Goal: Task Accomplishment & Management: Manage account settings

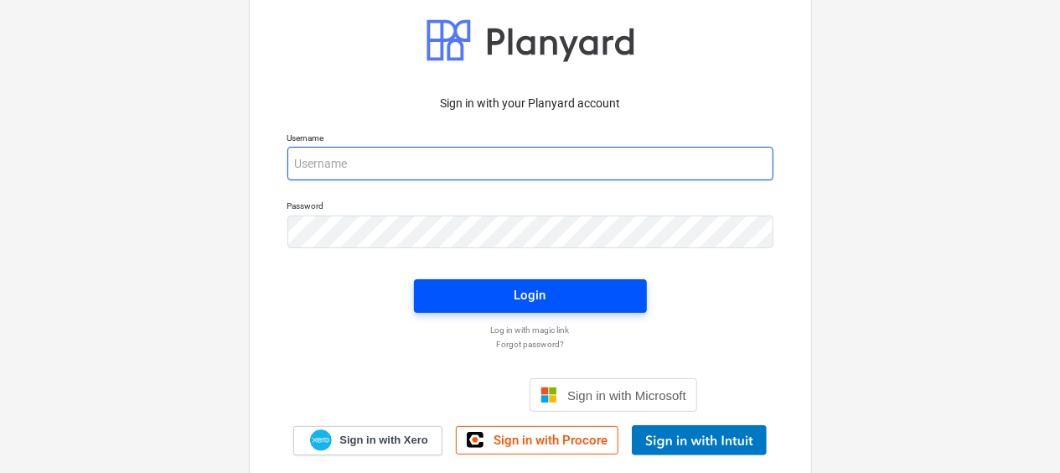
type input "[EMAIL_ADDRESS][DOMAIN_NAME]"
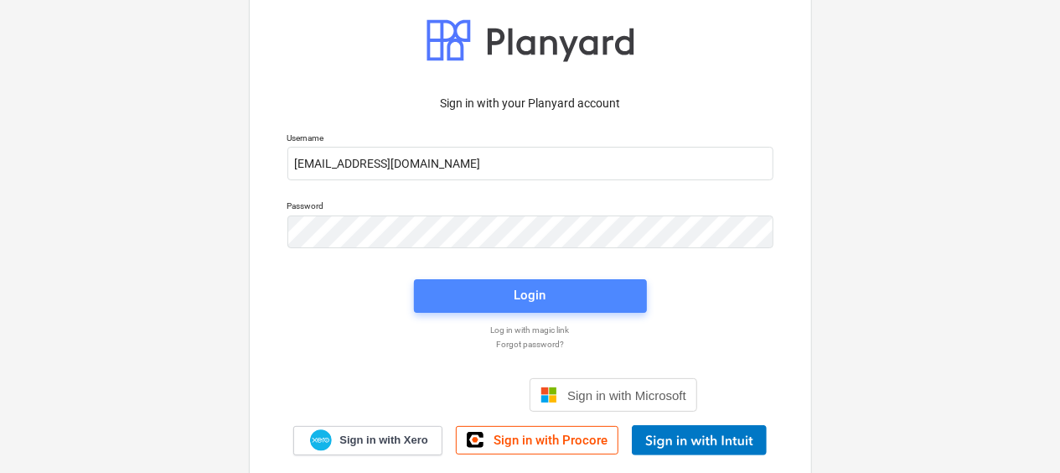
click at [503, 300] on span "Login" at bounding box center [530, 295] width 193 height 22
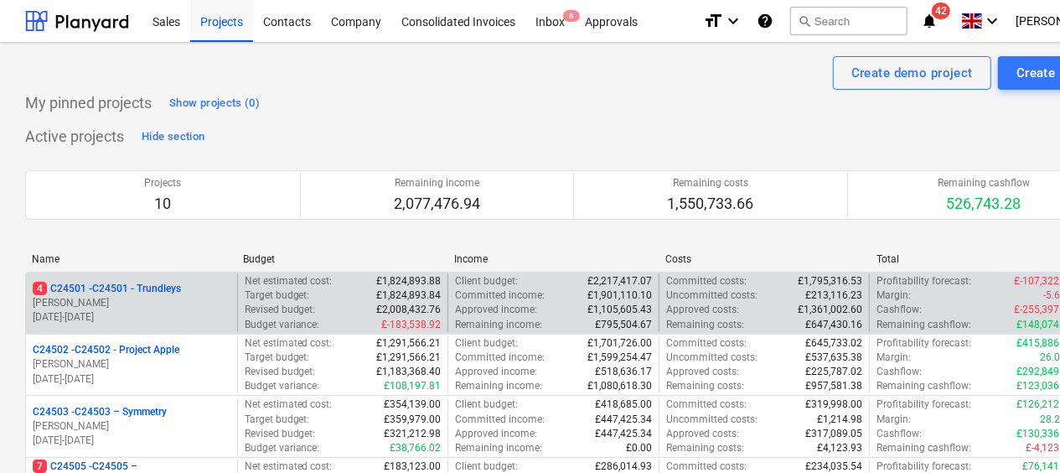
click at [114, 287] on p "4 C24501 - C24501 - Trundleys" at bounding box center [107, 289] width 148 height 14
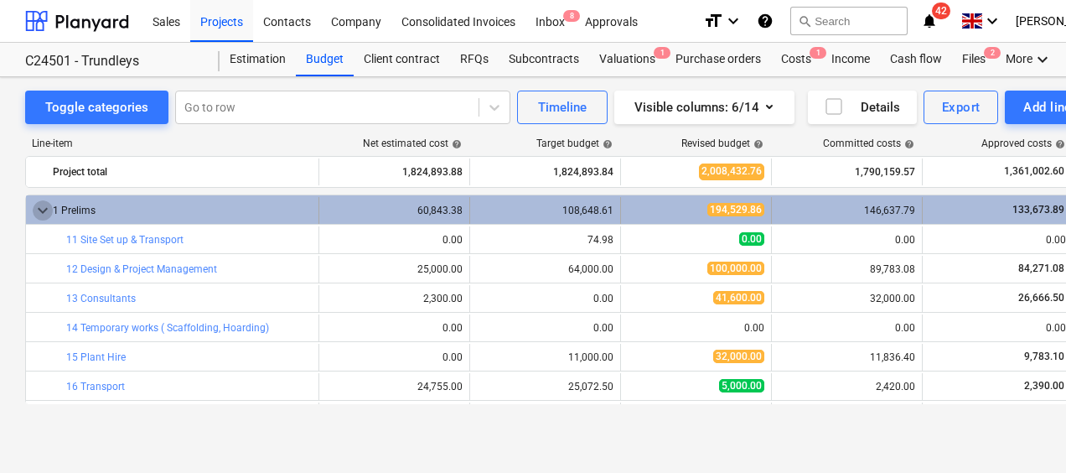
click at [44, 207] on span "keyboard_arrow_down" at bounding box center [43, 210] width 20 height 20
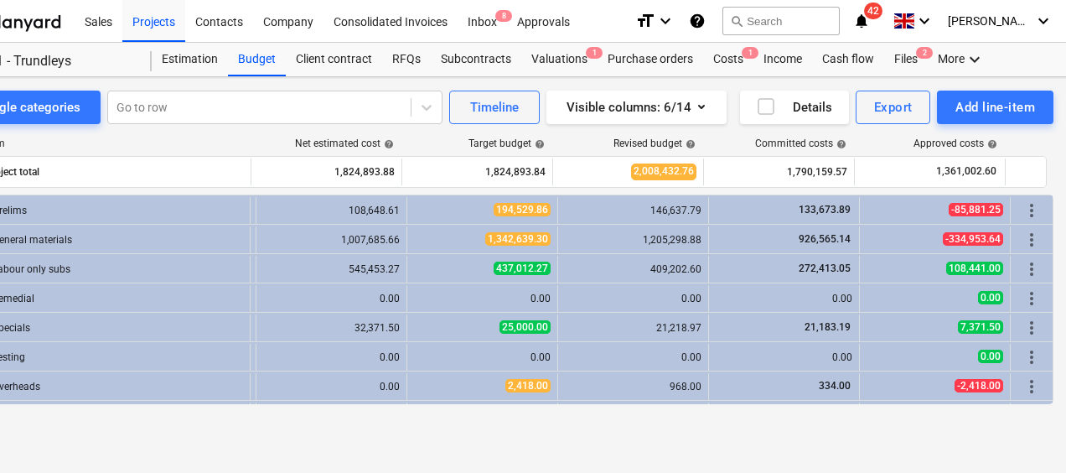
scroll to position [0, 80]
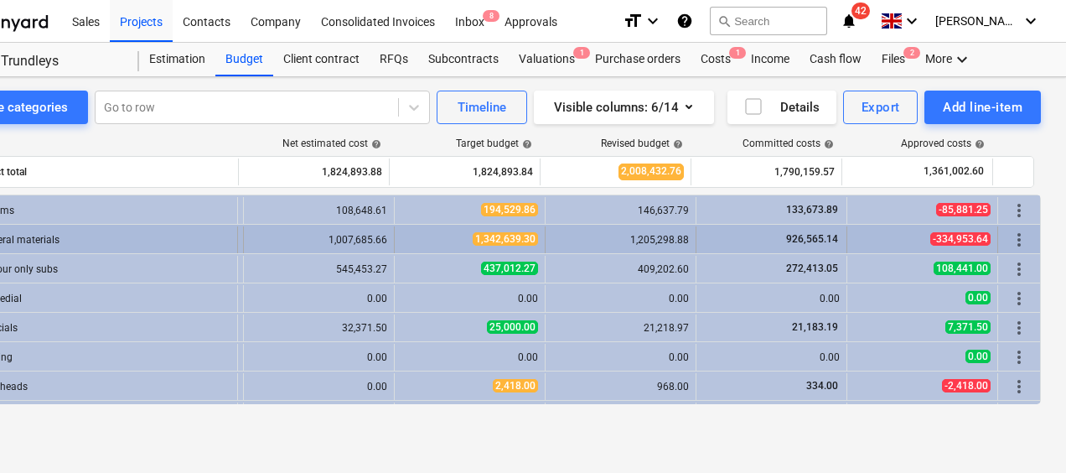
click at [950, 238] on span "-334,953.64" at bounding box center [960, 238] width 60 height 13
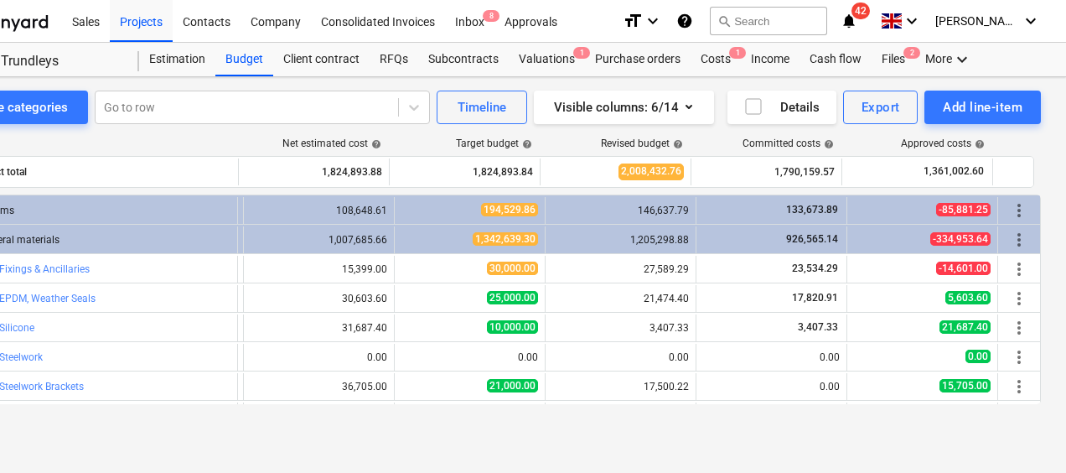
click at [950, 238] on span "-334,953.64" at bounding box center [960, 238] width 60 height 13
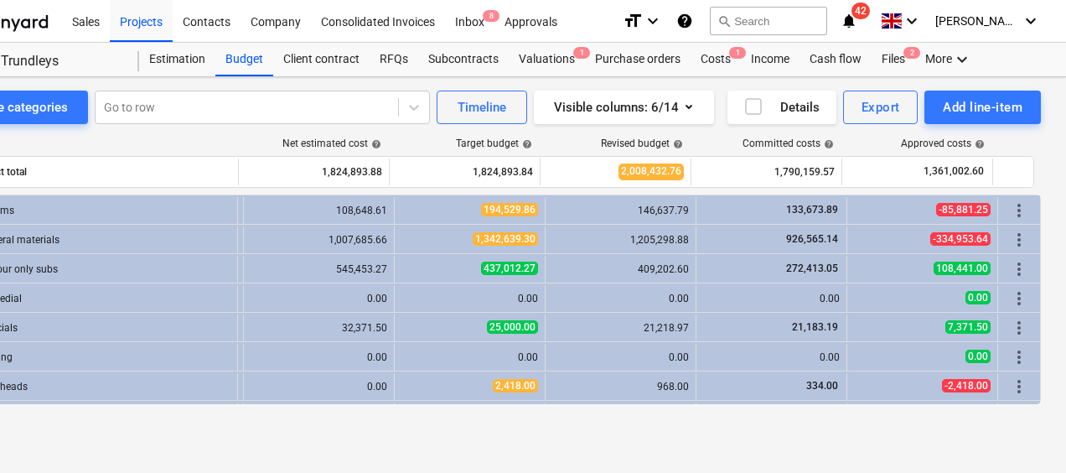
click at [950, 238] on span "-334,953.64" at bounding box center [960, 238] width 60 height 13
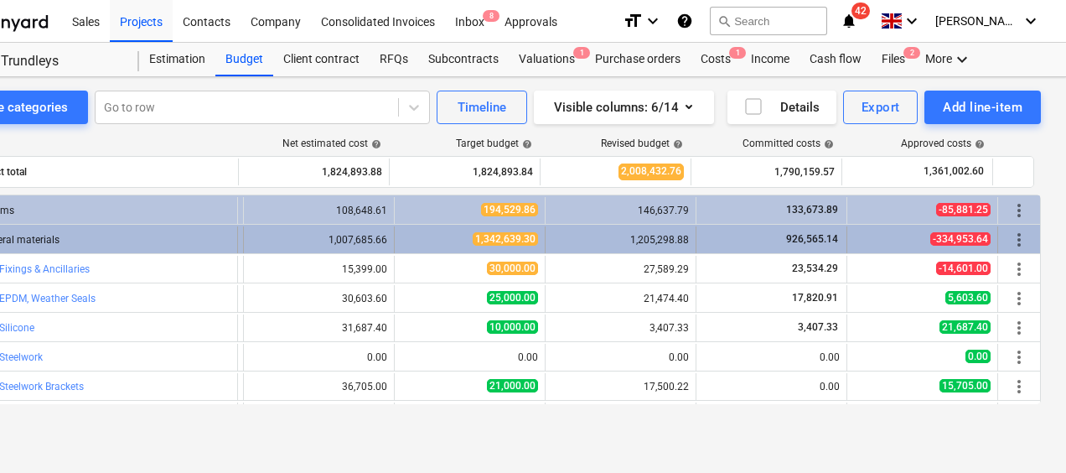
drag, startPoint x: 950, startPoint y: 238, endPoint x: 1008, endPoint y: 240, distance: 57.9
click at [1009, 240] on span "more_vert" at bounding box center [1019, 240] width 20 height 20
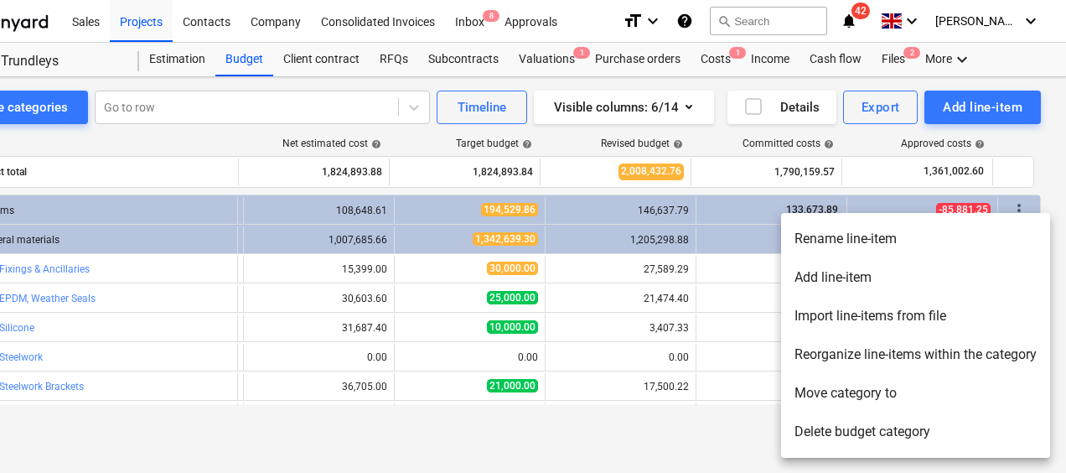
click at [764, 272] on div at bounding box center [533, 236] width 1066 height 473
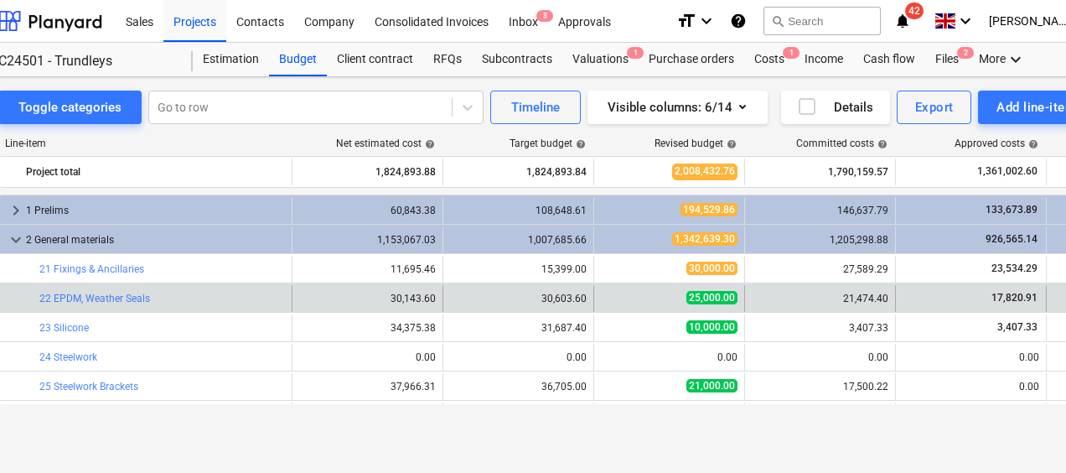
scroll to position [0, 0]
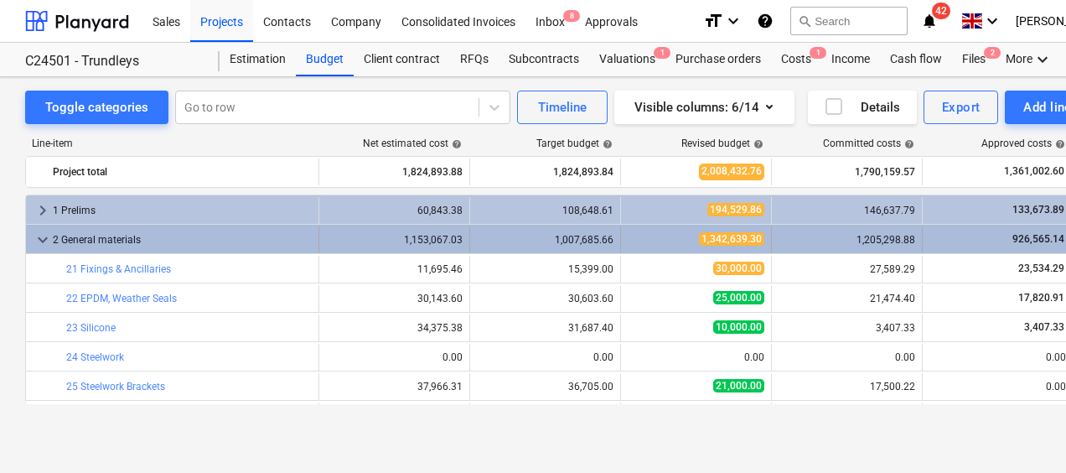
click at [44, 240] on span "keyboard_arrow_down" at bounding box center [43, 240] width 20 height 20
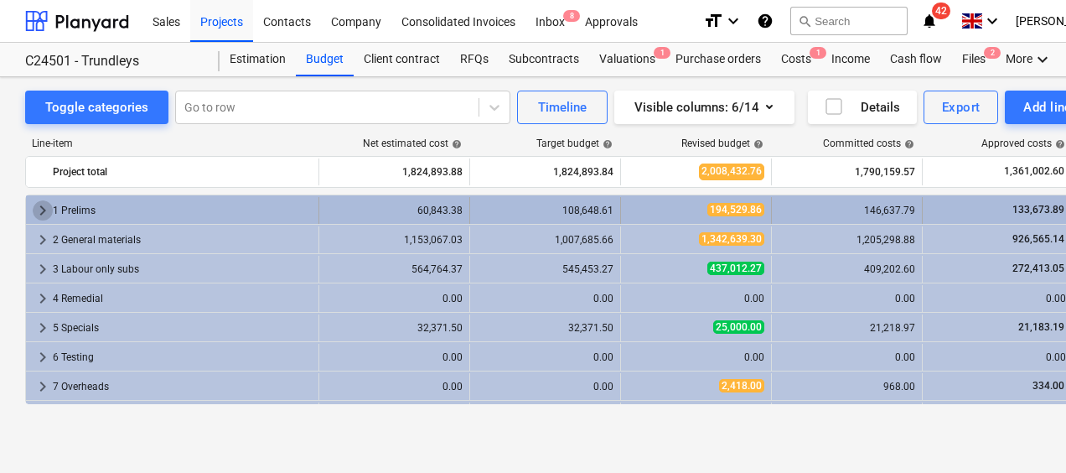
click at [41, 211] on span "keyboard_arrow_right" at bounding box center [43, 210] width 20 height 20
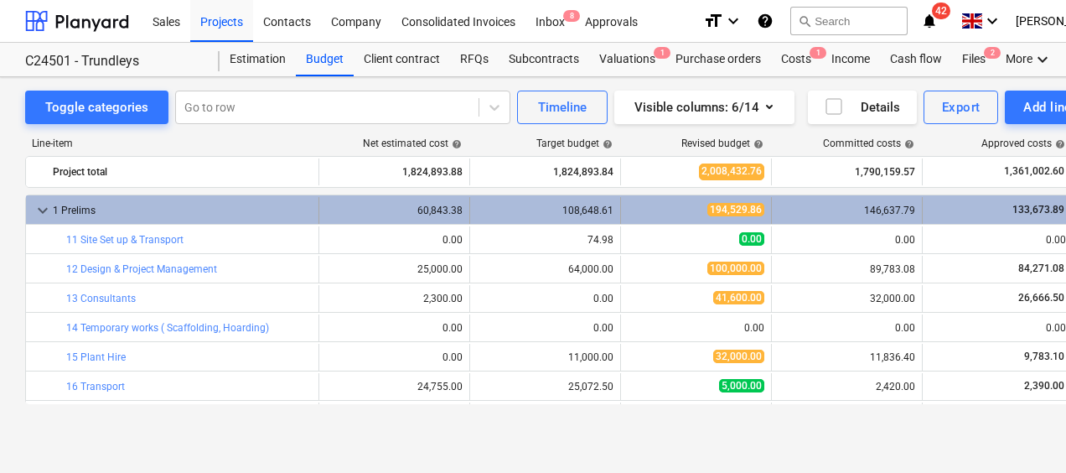
click at [42, 211] on span "keyboard_arrow_down" at bounding box center [43, 210] width 20 height 20
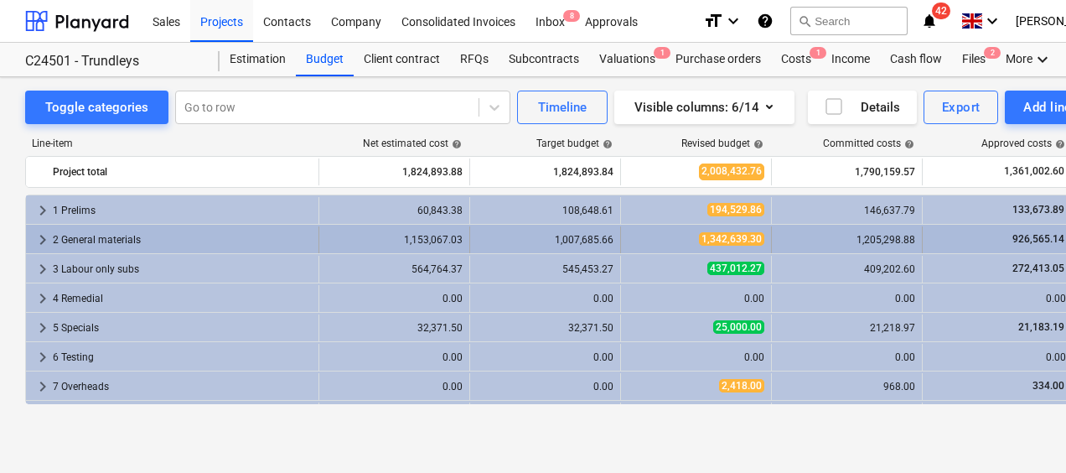
click at [39, 236] on span "keyboard_arrow_right" at bounding box center [43, 240] width 20 height 20
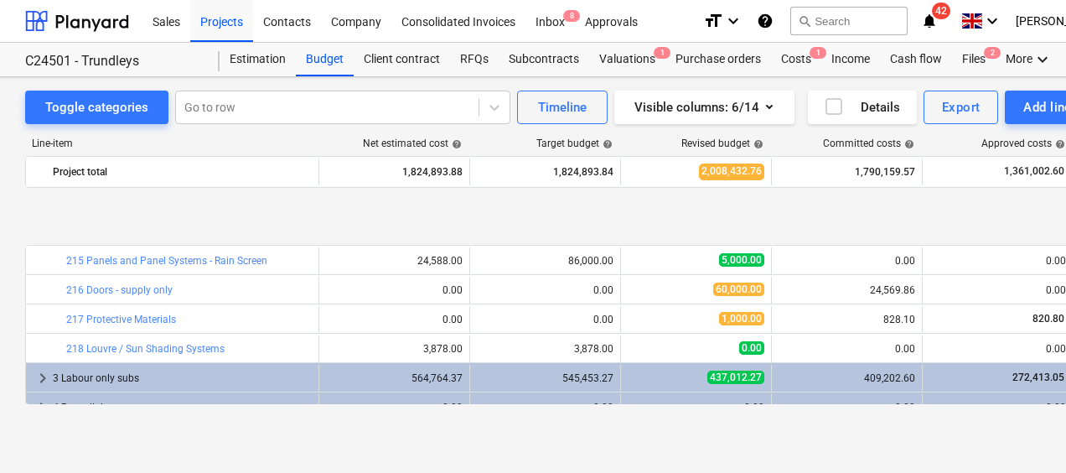
scroll to position [503, 0]
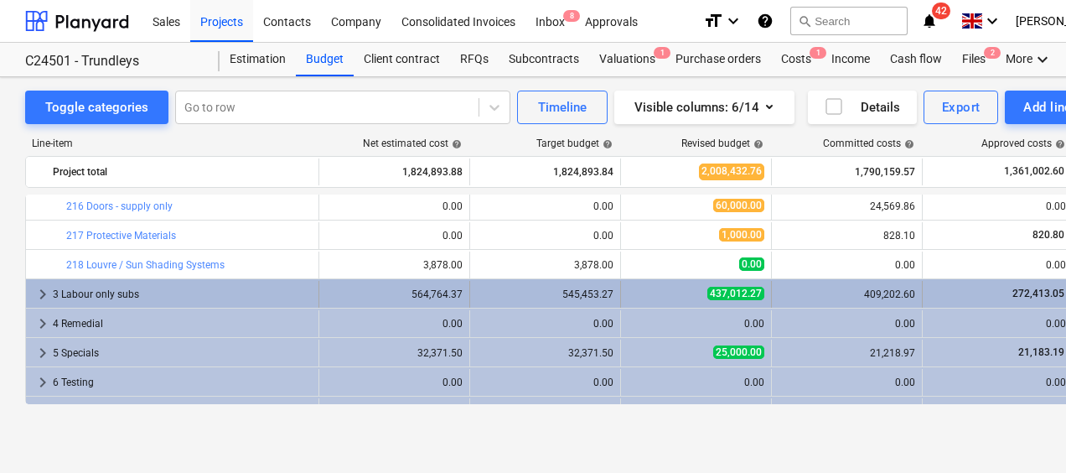
click at [108, 289] on div "3 Labour only subs" at bounding box center [182, 294] width 259 height 27
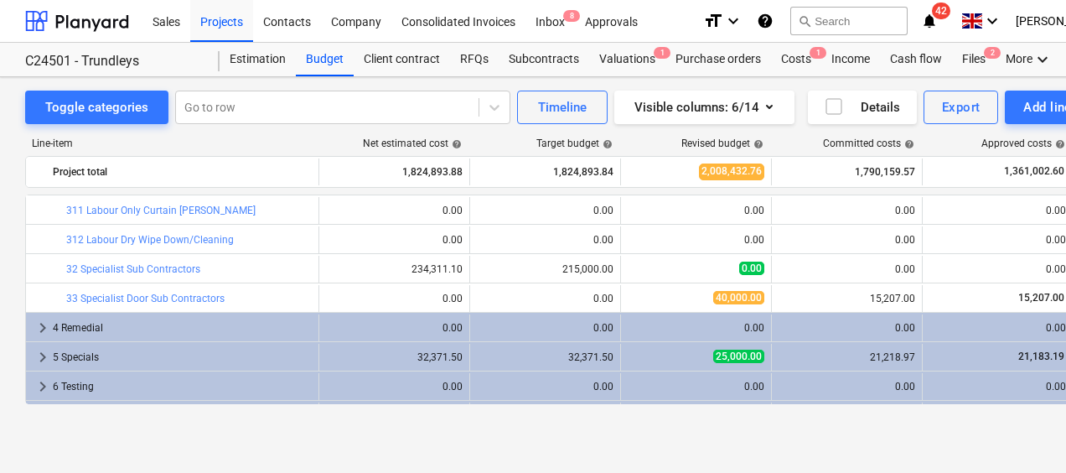
scroll to position [729, 0]
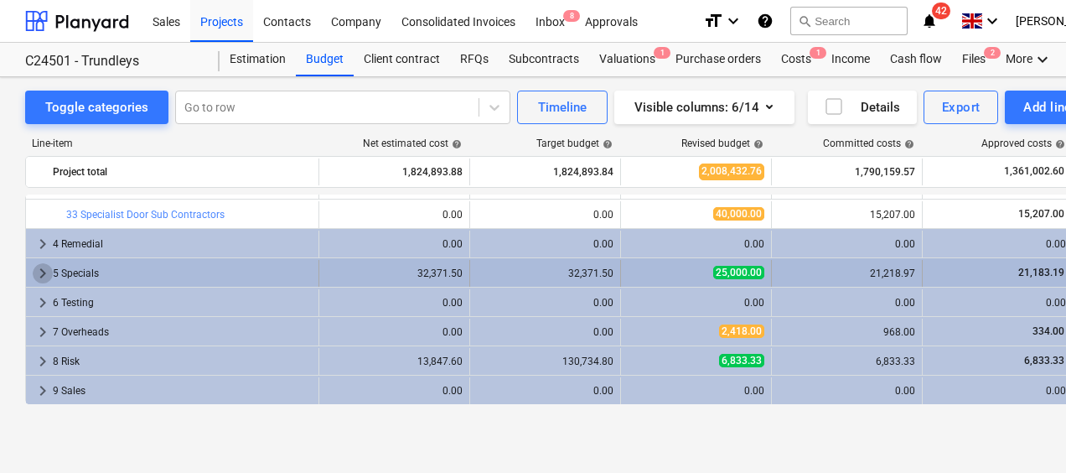
click at [43, 272] on span "keyboard_arrow_right" at bounding box center [43, 273] width 20 height 20
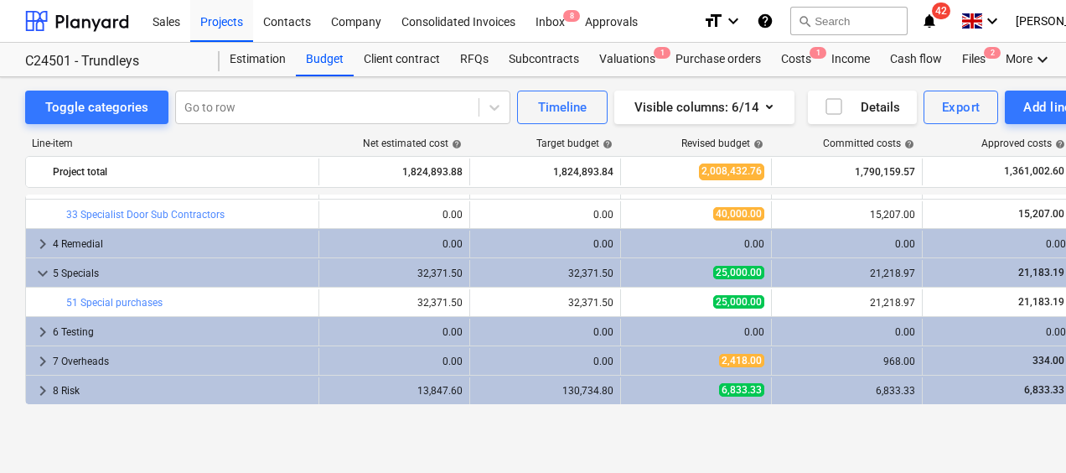
scroll to position [759, 0]
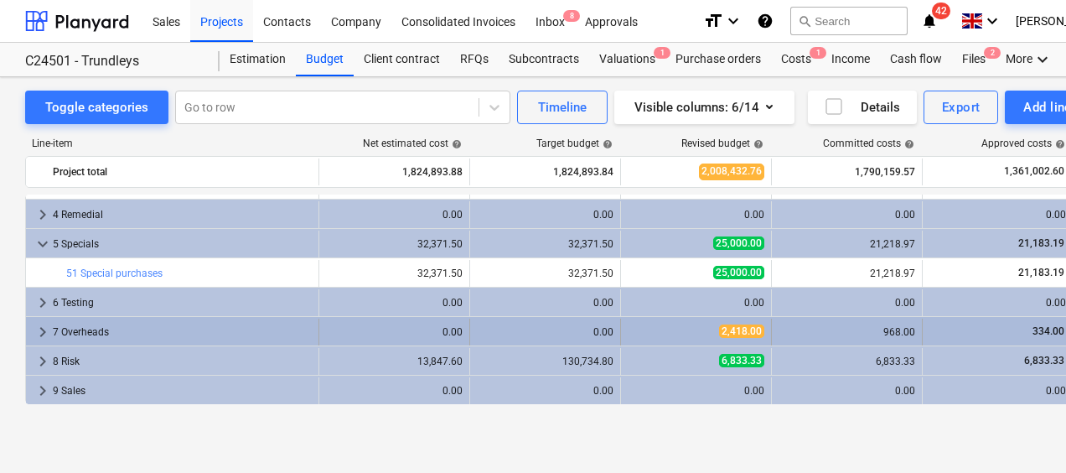
click at [53, 329] on div "7 Overheads" at bounding box center [182, 332] width 259 height 27
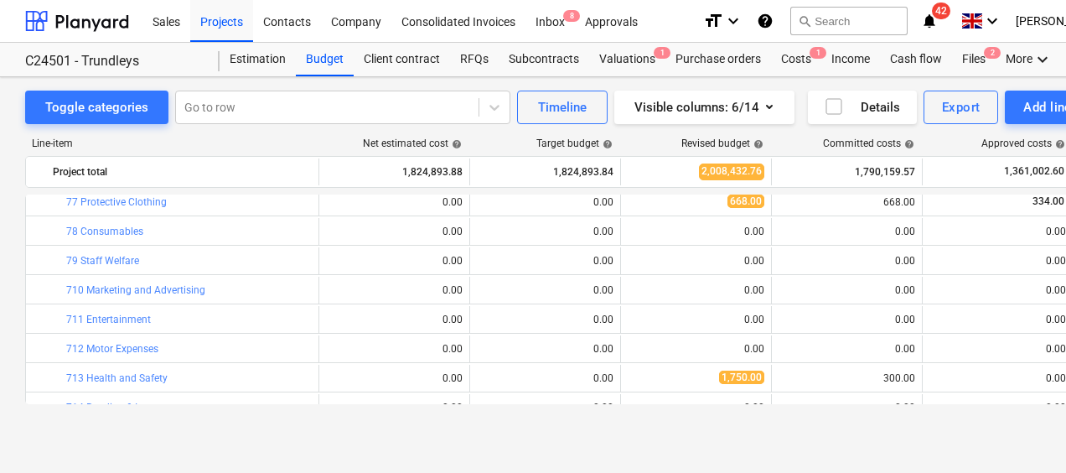
scroll to position [1169, 0]
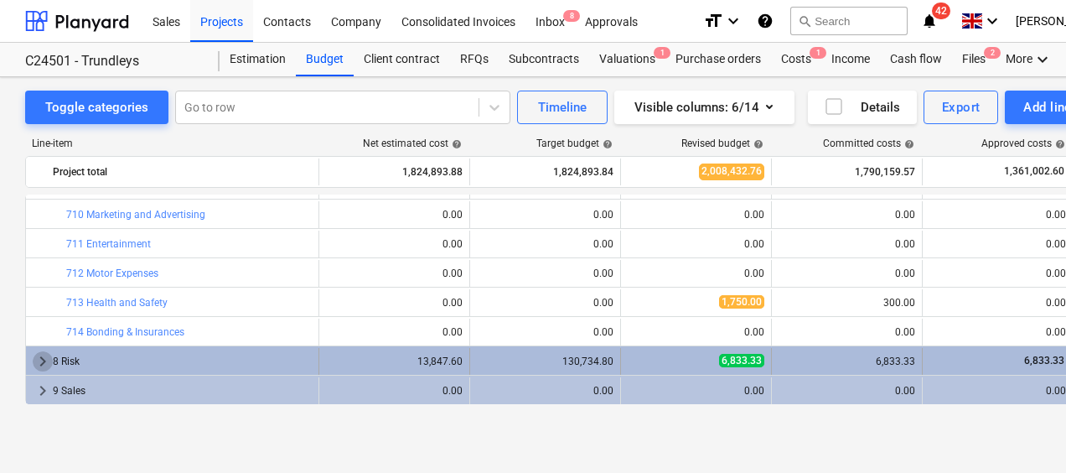
click at [39, 358] on span "keyboard_arrow_right" at bounding box center [43, 361] width 20 height 20
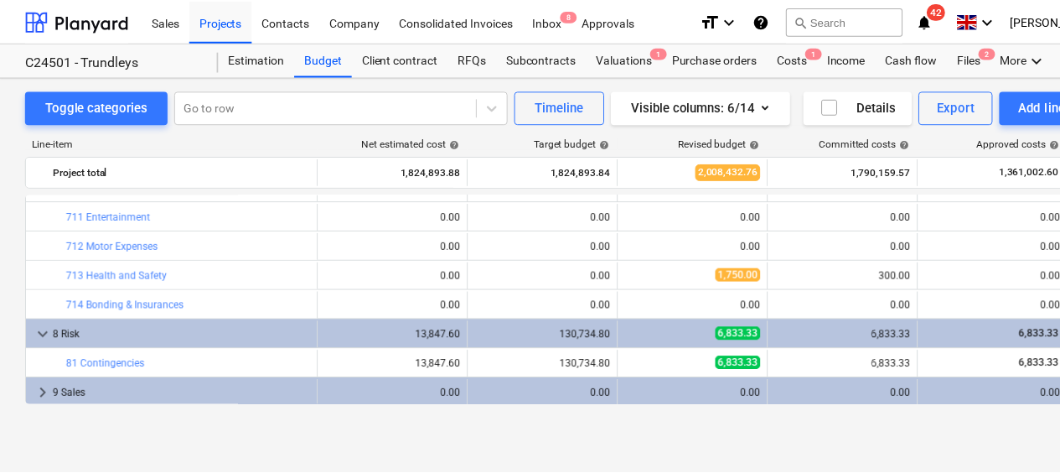
scroll to position [1199, 0]
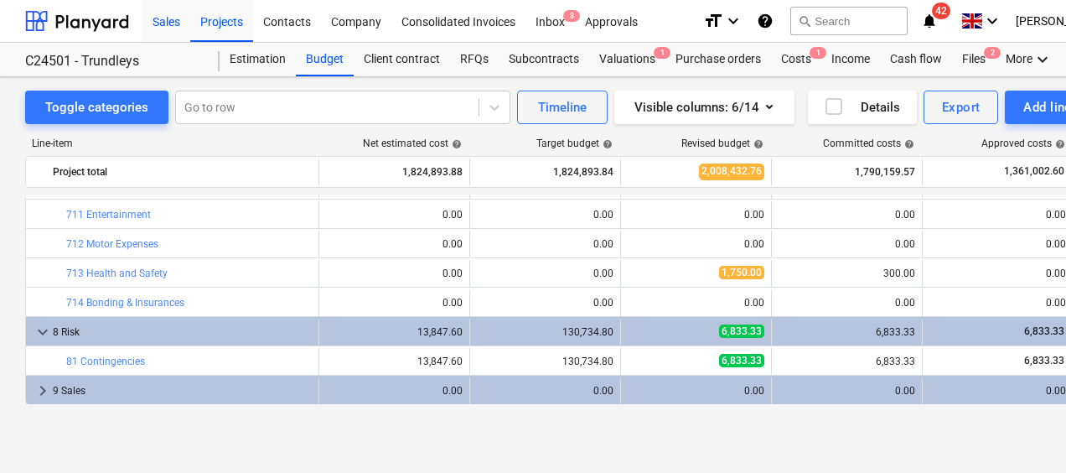
click at [178, 28] on div "Sales" at bounding box center [167, 20] width 48 height 43
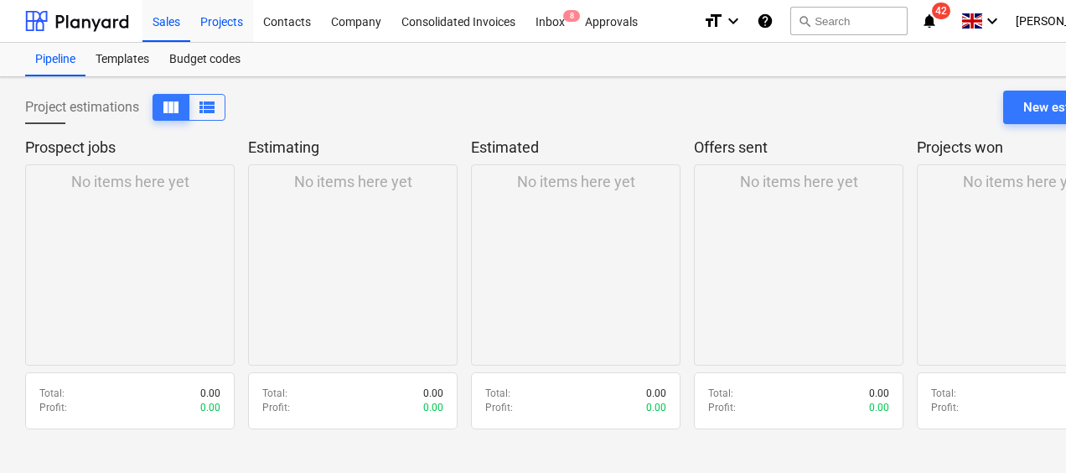
click at [236, 31] on div "Projects" at bounding box center [221, 20] width 63 height 43
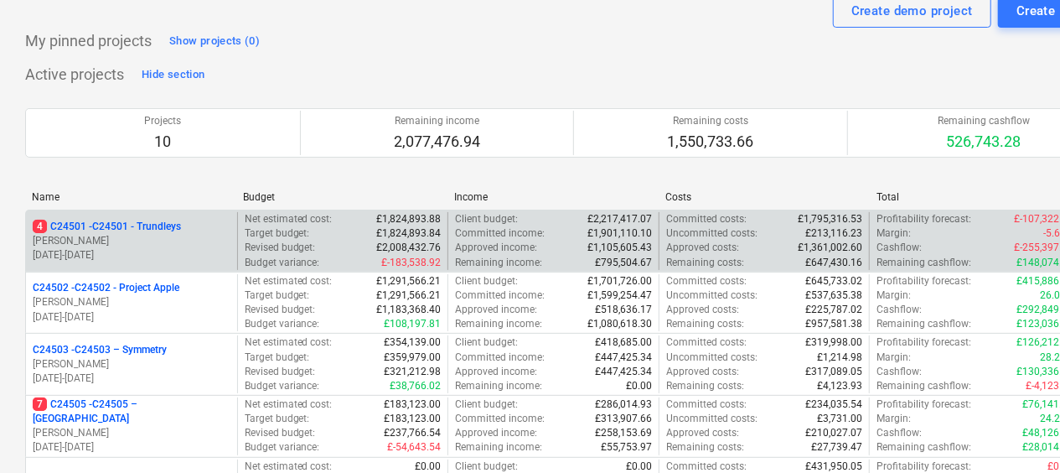
scroll to position [84, 0]
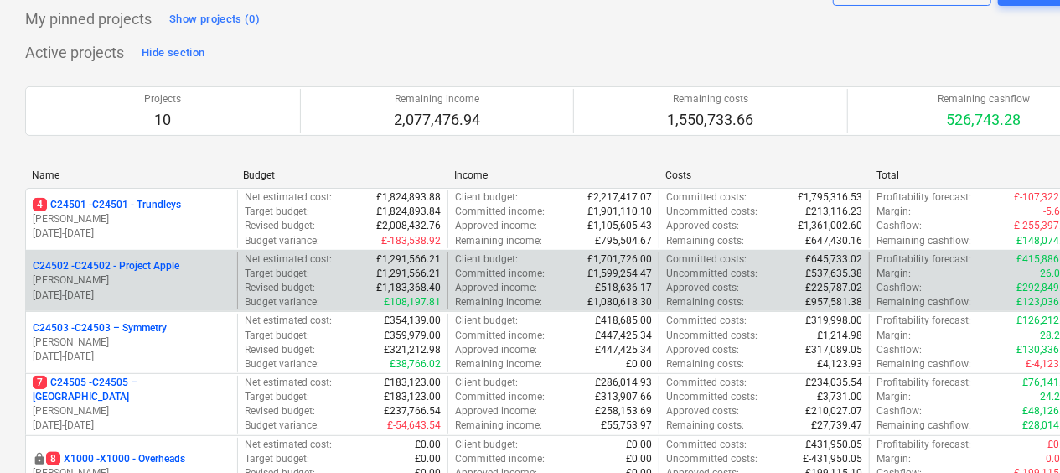
click at [121, 276] on p "[PERSON_NAME]" at bounding box center [132, 280] width 198 height 14
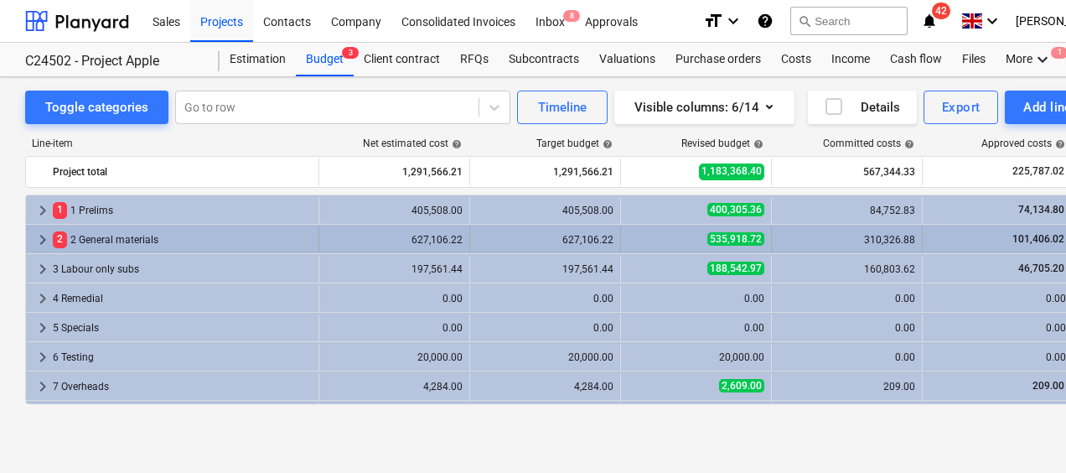
click at [43, 235] on span "keyboard_arrow_right" at bounding box center [43, 240] width 20 height 20
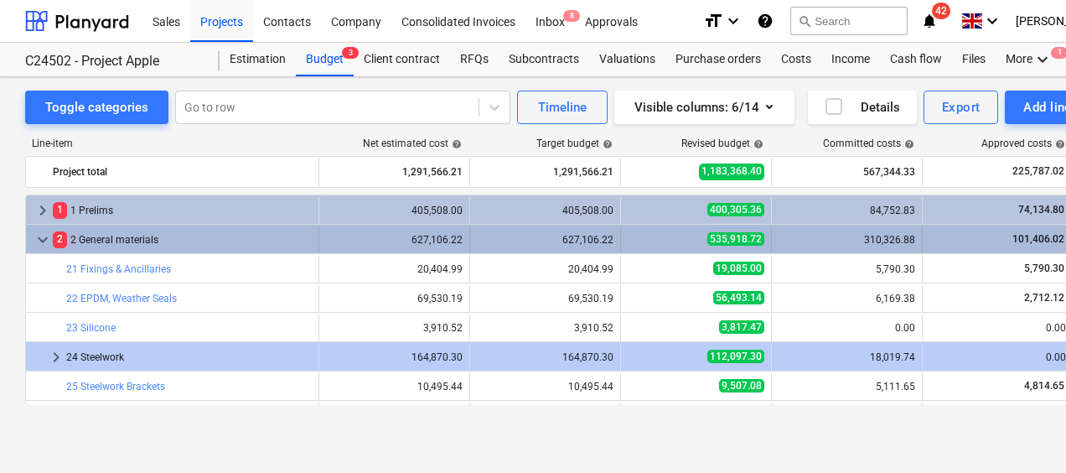
click at [44, 240] on span "keyboard_arrow_down" at bounding box center [43, 240] width 20 height 20
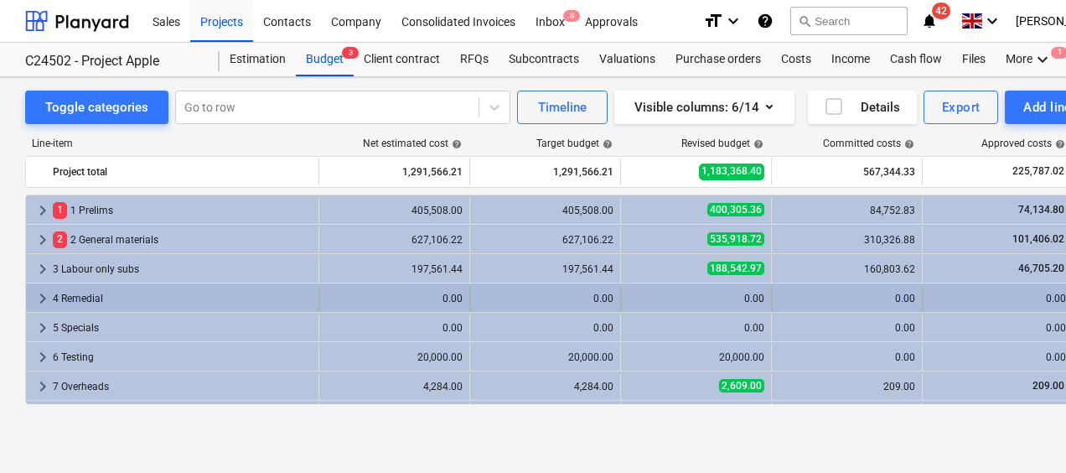
scroll to position [84, 0]
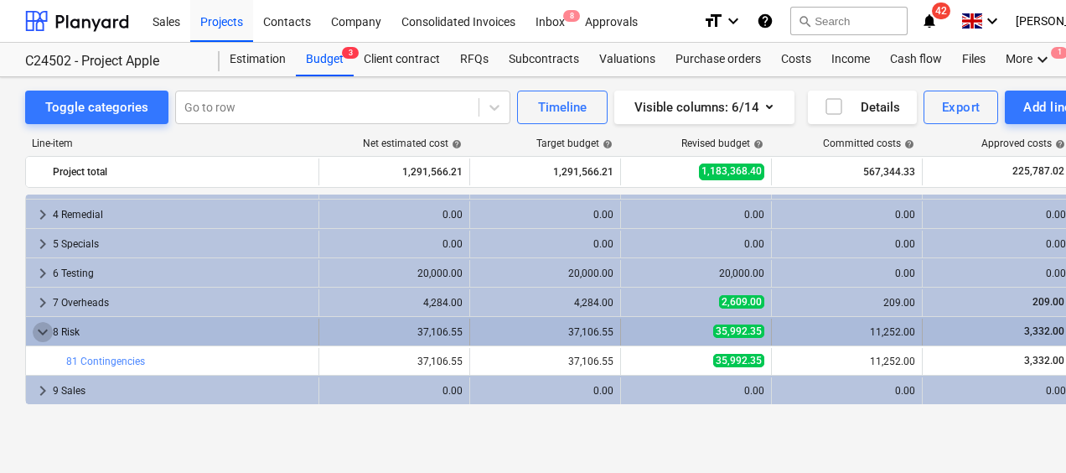
click at [52, 326] on div "keyboard_arrow_down 8 Risk" at bounding box center [172, 332] width 293 height 27
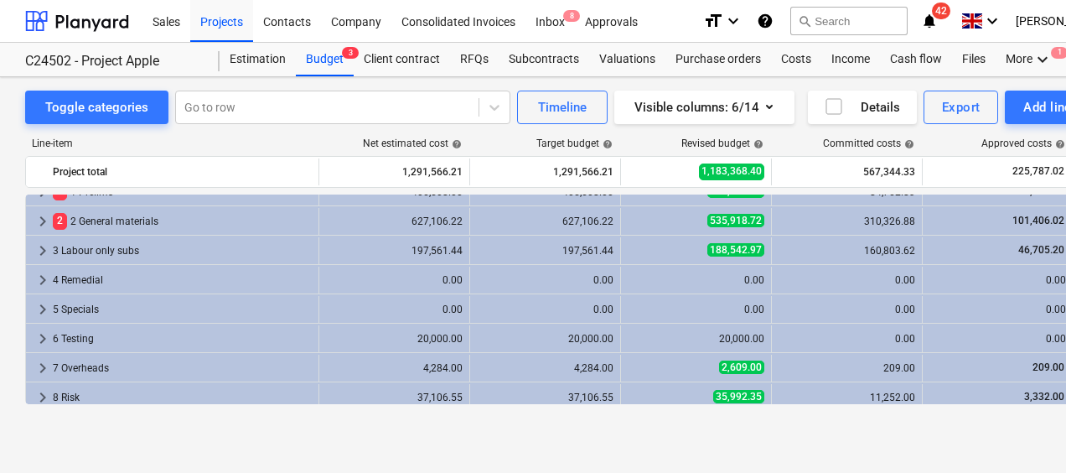
scroll to position [0, 0]
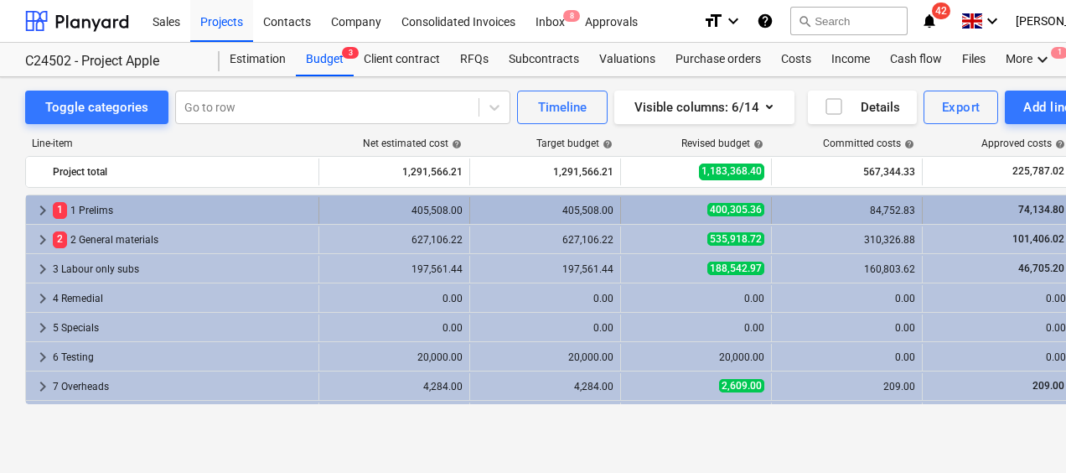
click at [43, 207] on span "keyboard_arrow_right" at bounding box center [43, 210] width 20 height 20
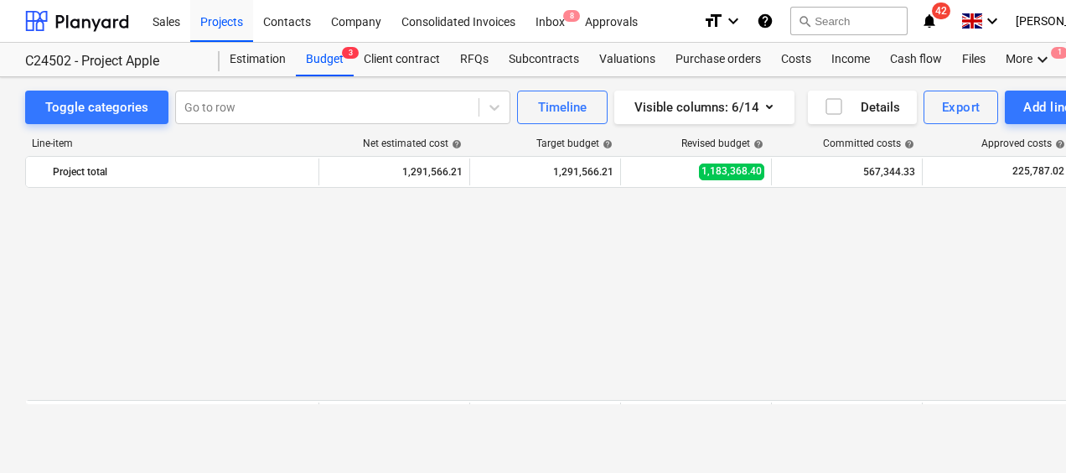
scroll to position [251, 0]
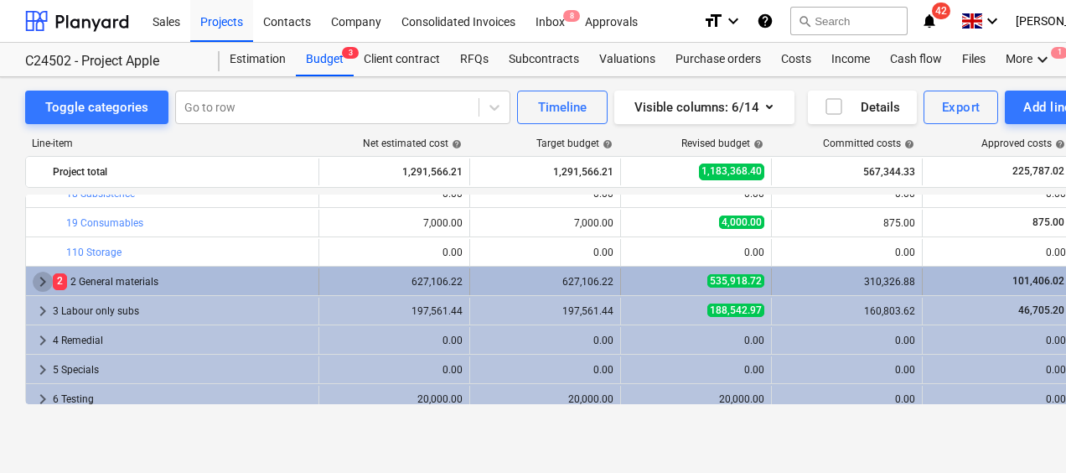
click at [40, 282] on span "keyboard_arrow_right" at bounding box center [43, 282] width 20 height 20
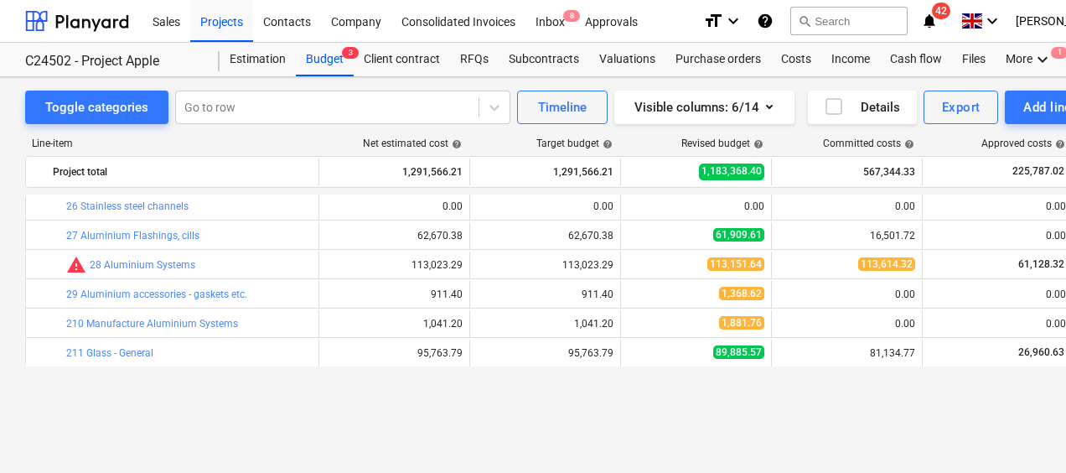
scroll to position [419, 0]
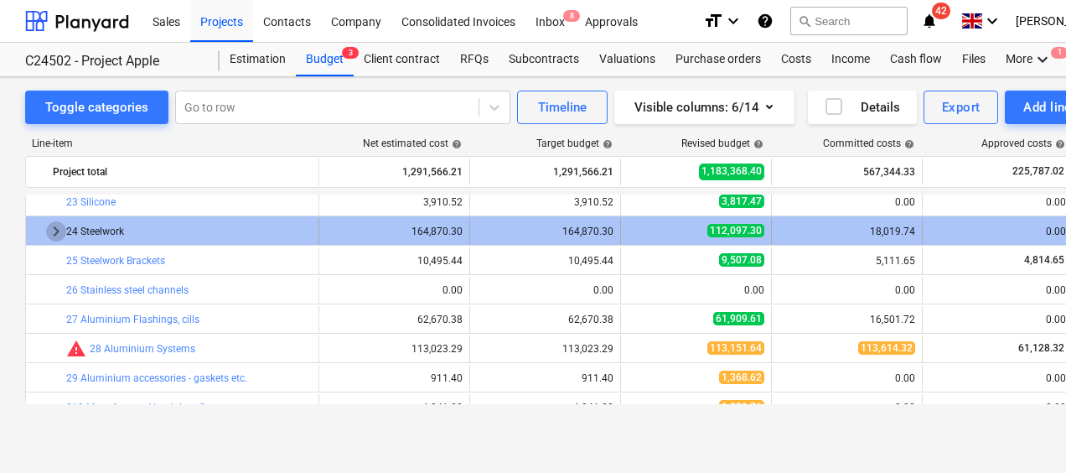
click at [56, 231] on span "keyboard_arrow_right" at bounding box center [56, 231] width 20 height 20
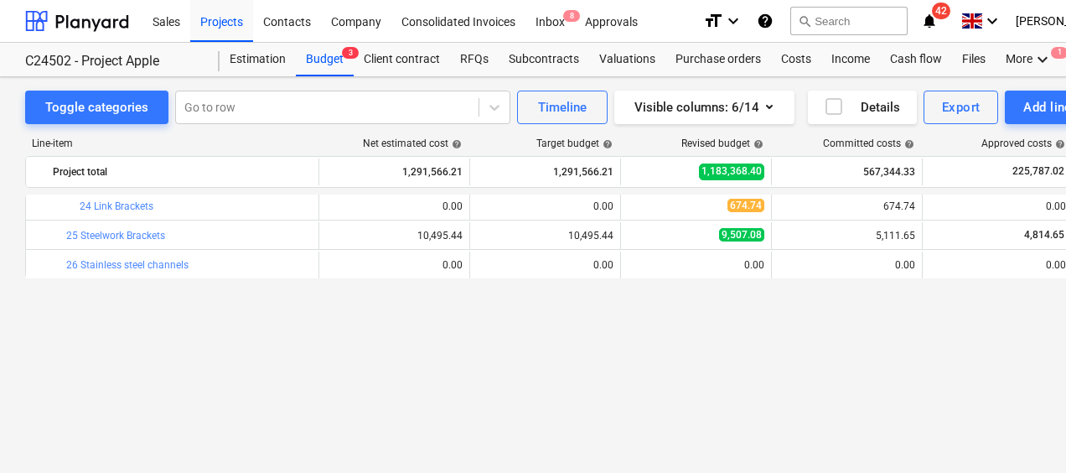
scroll to position [335, 0]
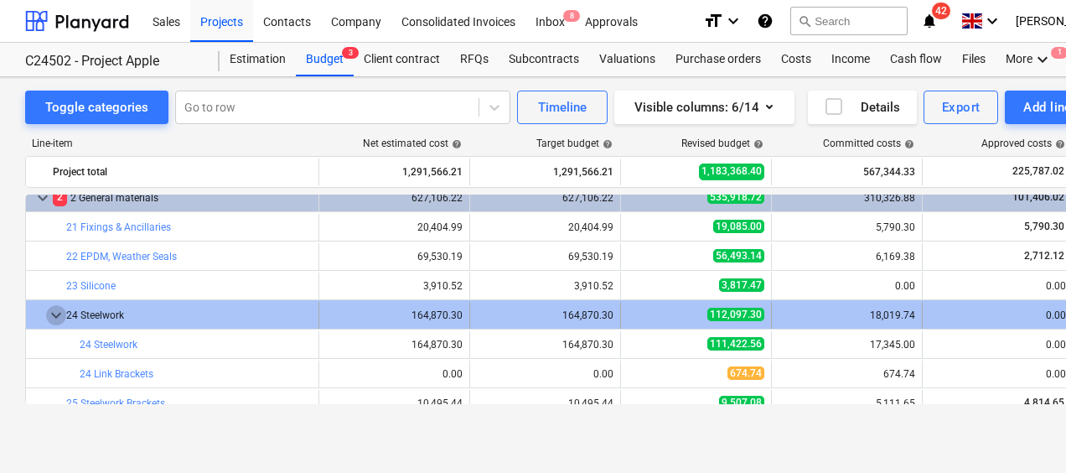
click at [51, 314] on span "keyboard_arrow_down" at bounding box center [56, 315] width 20 height 20
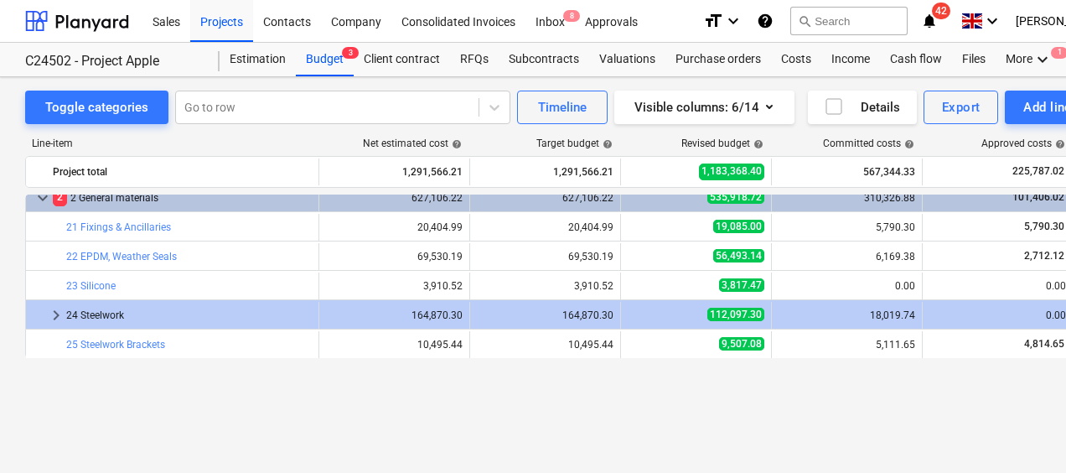
scroll to position [251, 0]
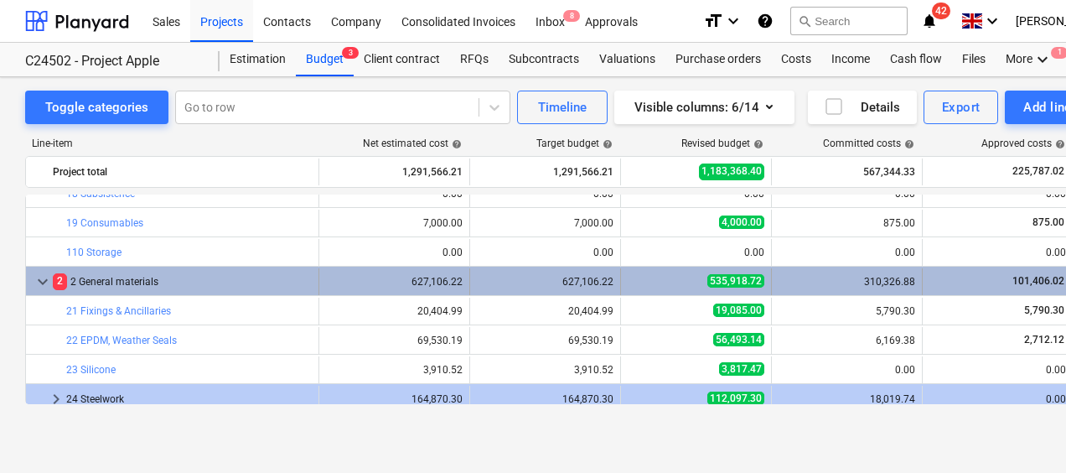
click at [34, 276] on span "keyboard_arrow_down" at bounding box center [43, 282] width 20 height 20
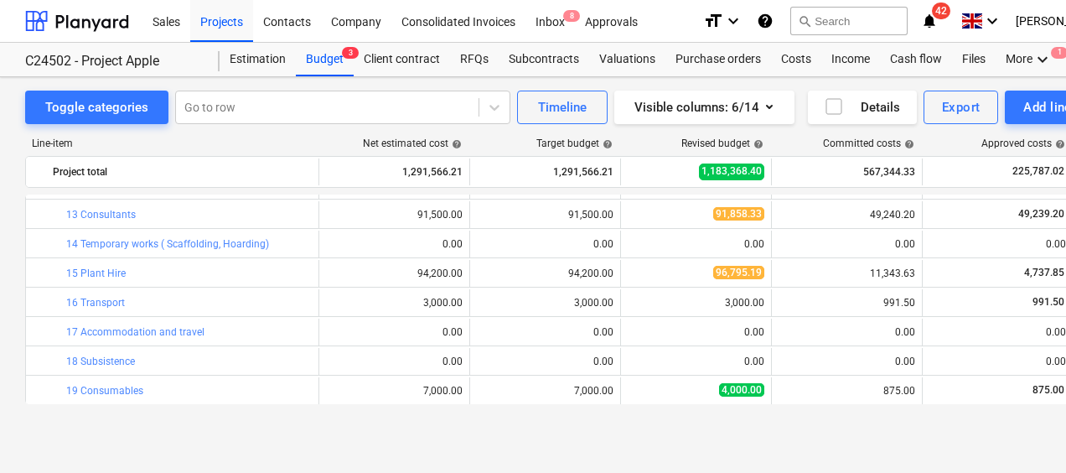
scroll to position [0, 0]
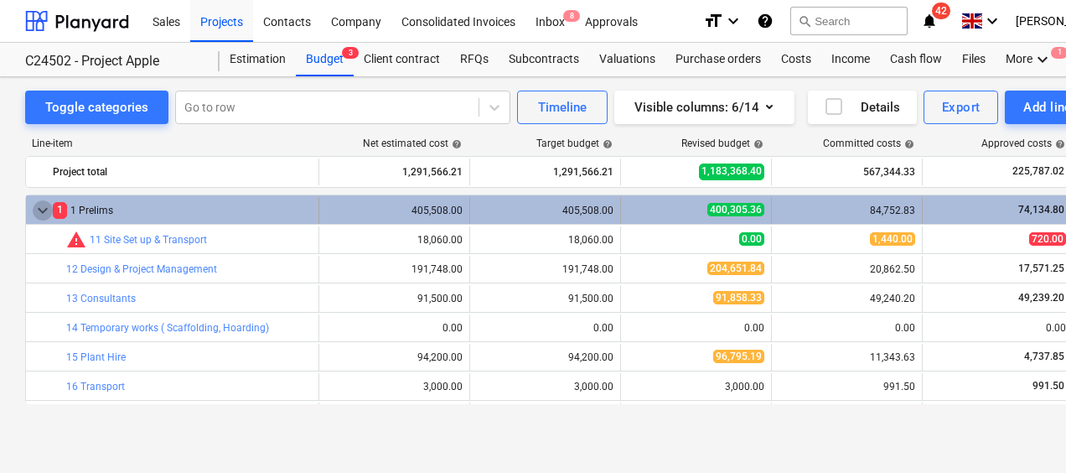
click at [44, 214] on span "keyboard_arrow_down" at bounding box center [43, 210] width 20 height 20
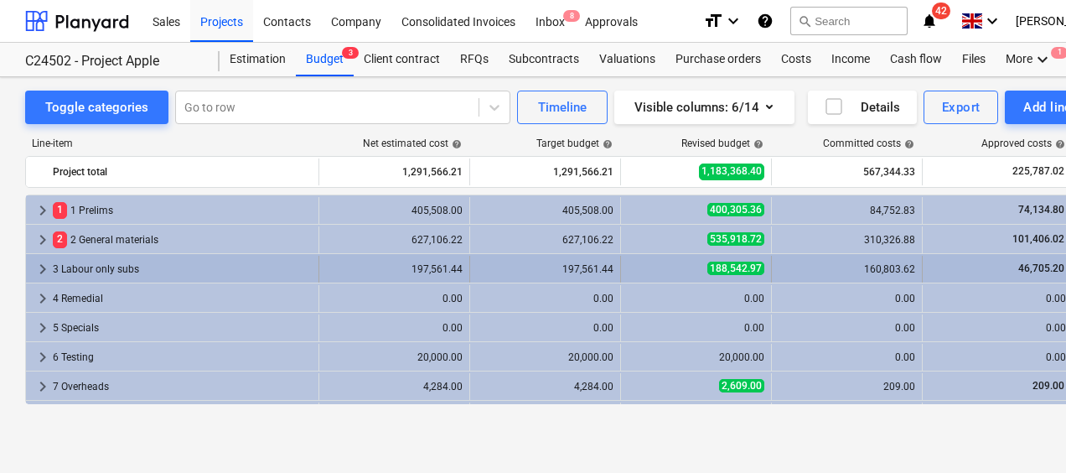
click at [39, 266] on span "keyboard_arrow_right" at bounding box center [43, 269] width 20 height 20
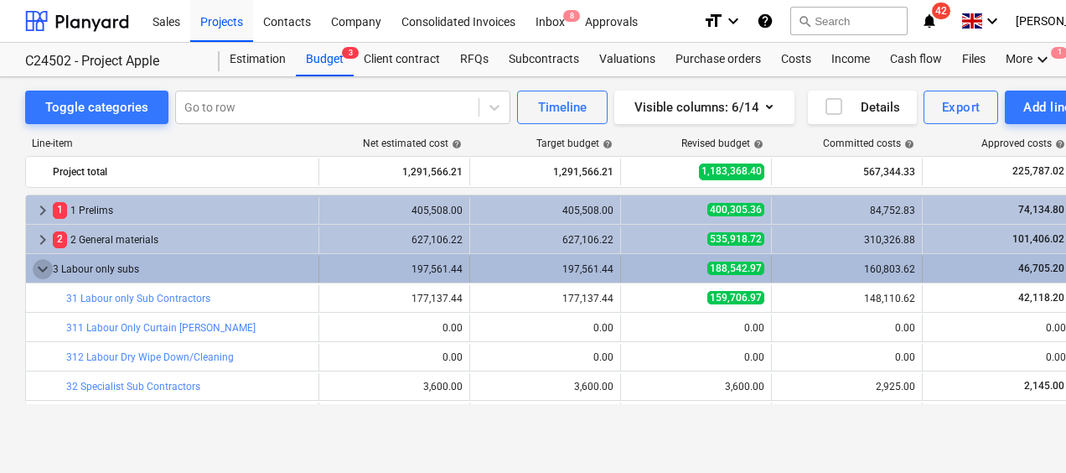
click at [44, 267] on span "keyboard_arrow_down" at bounding box center [43, 269] width 20 height 20
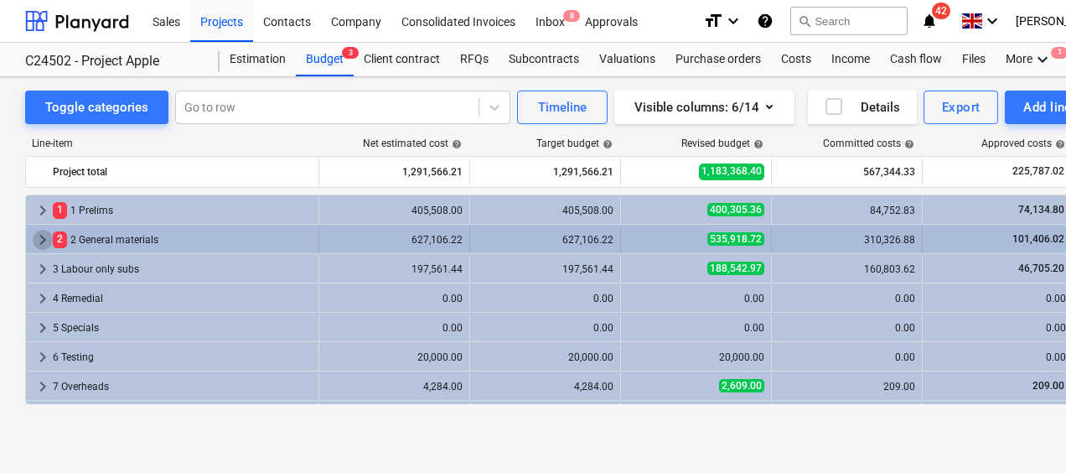
click at [40, 240] on span "keyboard_arrow_right" at bounding box center [43, 240] width 20 height 20
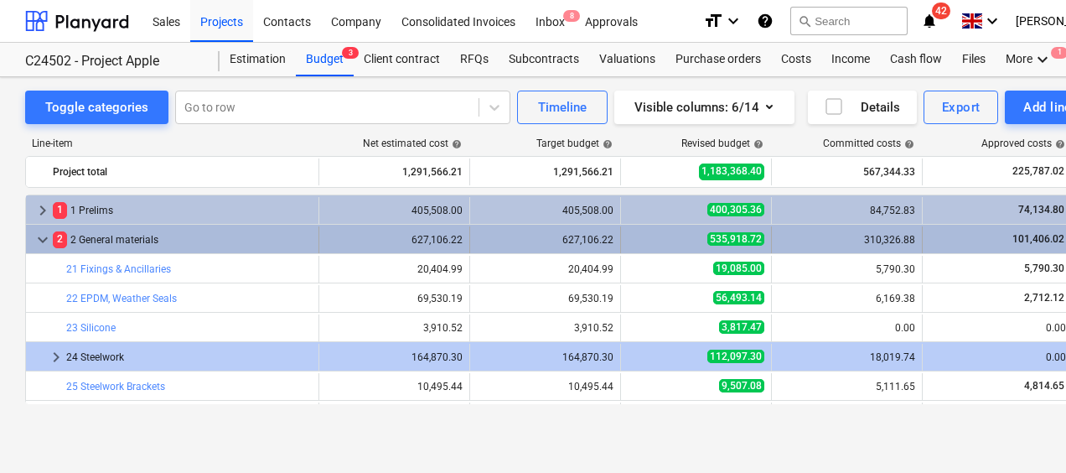
click at [36, 241] on span "keyboard_arrow_down" at bounding box center [43, 240] width 20 height 20
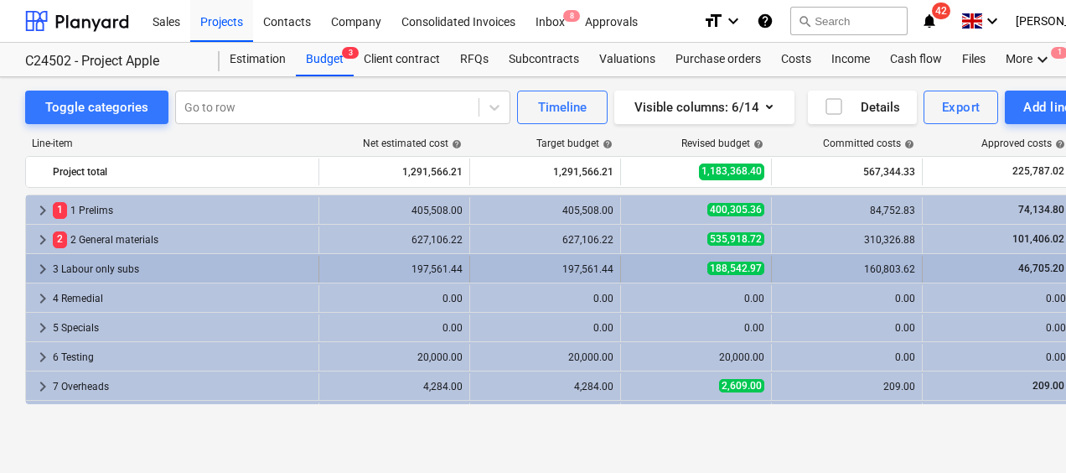
click at [40, 263] on span "keyboard_arrow_right" at bounding box center [43, 269] width 20 height 20
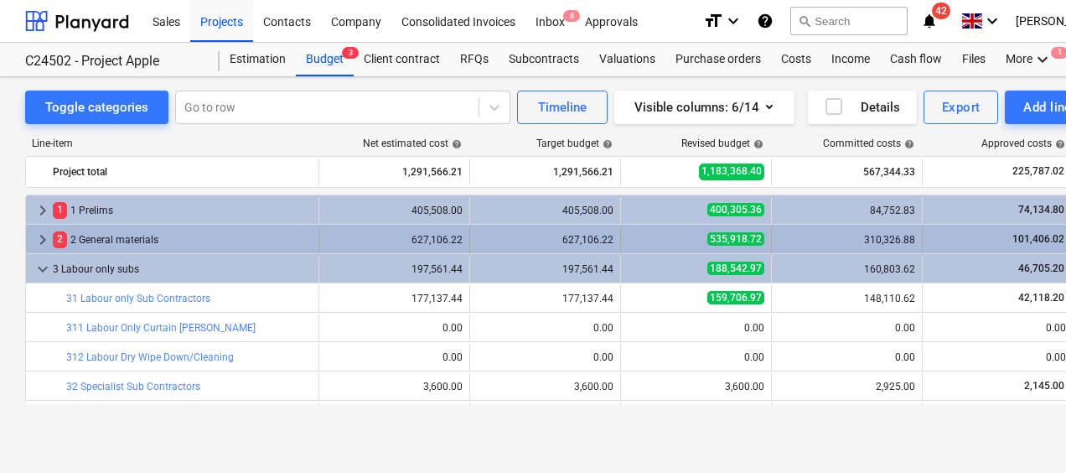
click at [44, 240] on span "keyboard_arrow_right" at bounding box center [43, 240] width 20 height 20
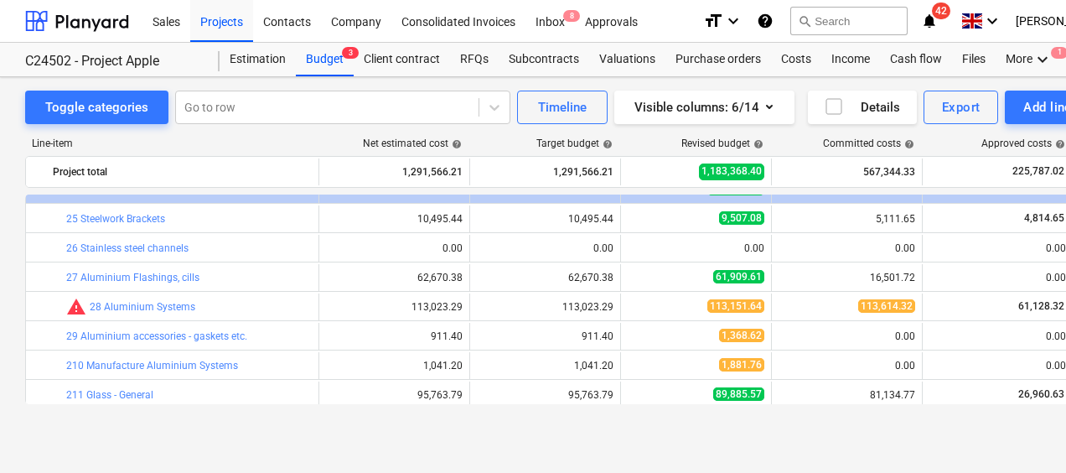
scroll to position [84, 0]
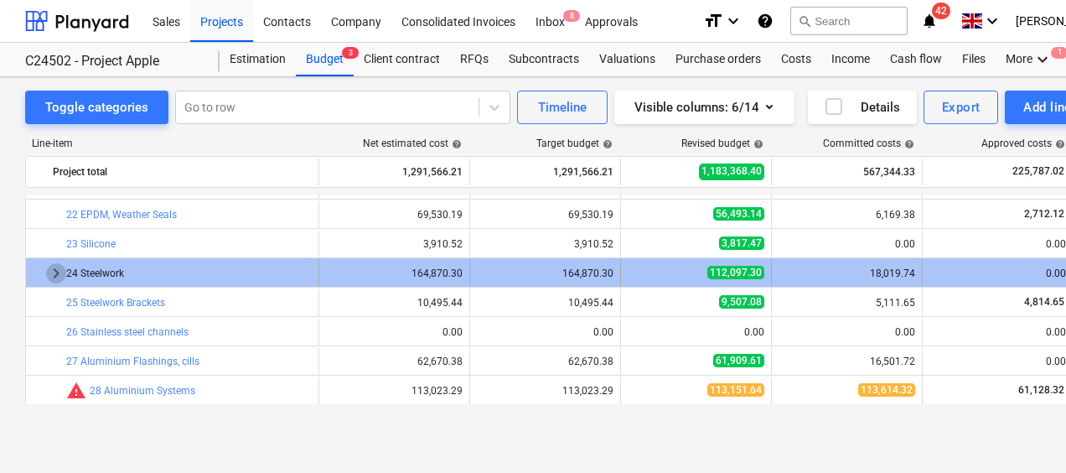
click at [56, 275] on span "keyboard_arrow_right" at bounding box center [56, 273] width 20 height 20
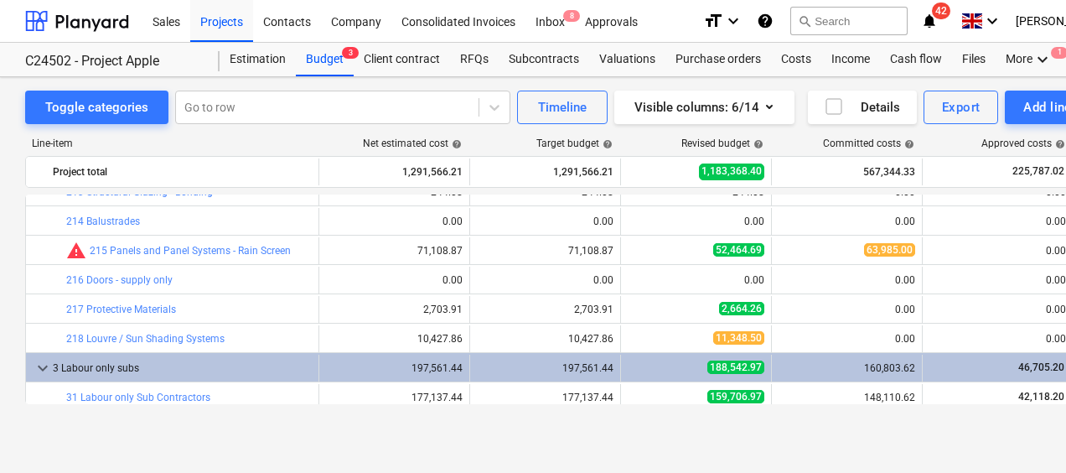
scroll to position [503, 0]
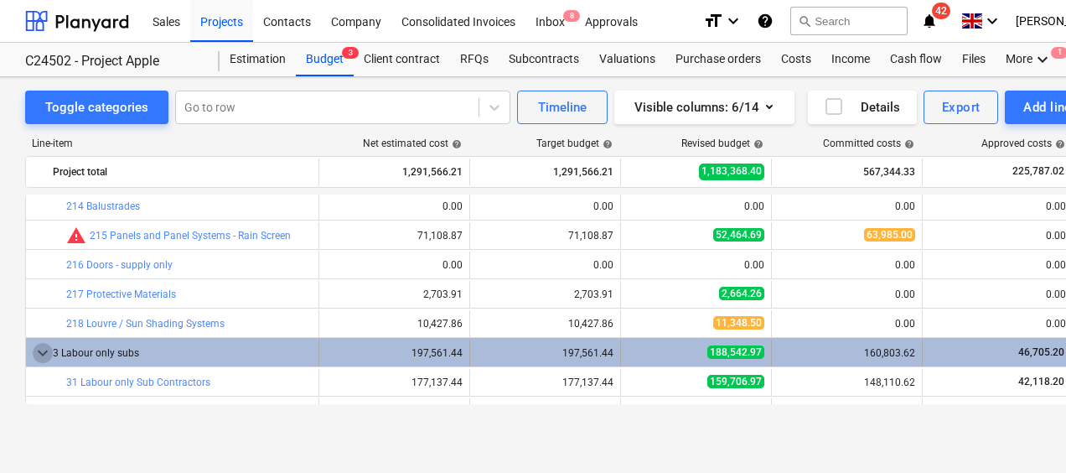
click at [39, 349] on span "keyboard_arrow_down" at bounding box center [43, 353] width 20 height 20
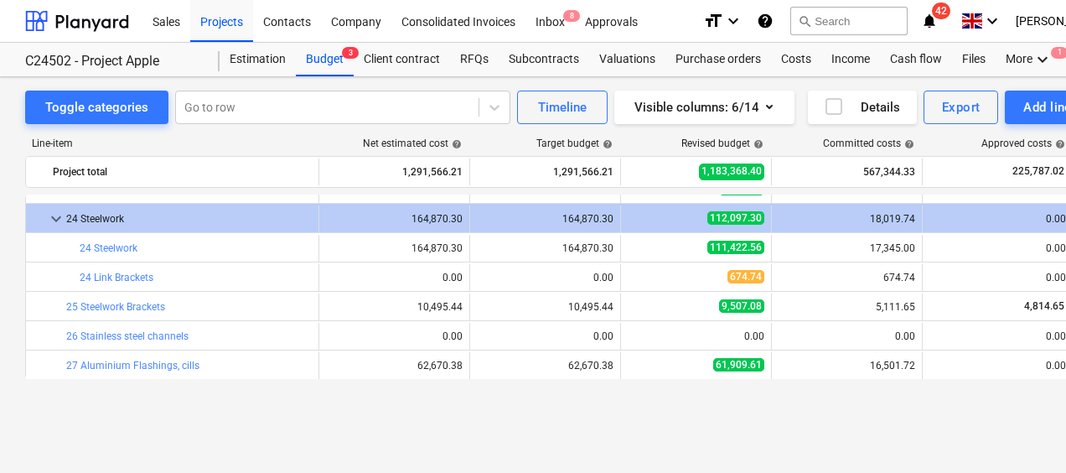
scroll to position [54, 0]
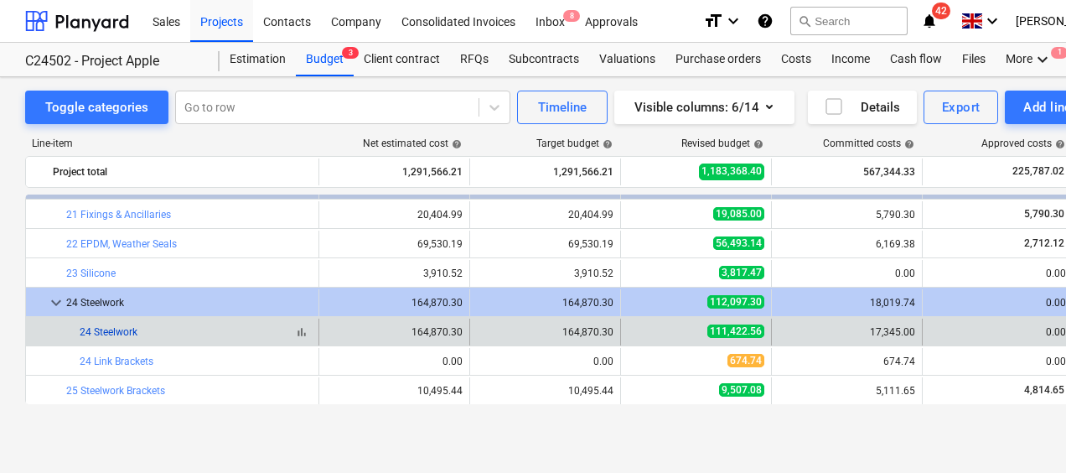
click at [105, 331] on link "24 Steelwork" at bounding box center [109, 332] width 58 height 12
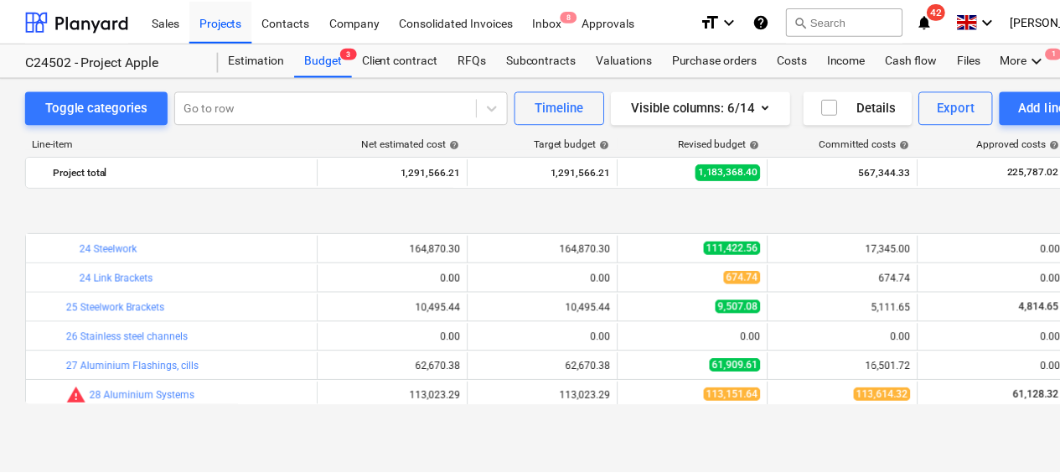
scroll to position [222, 0]
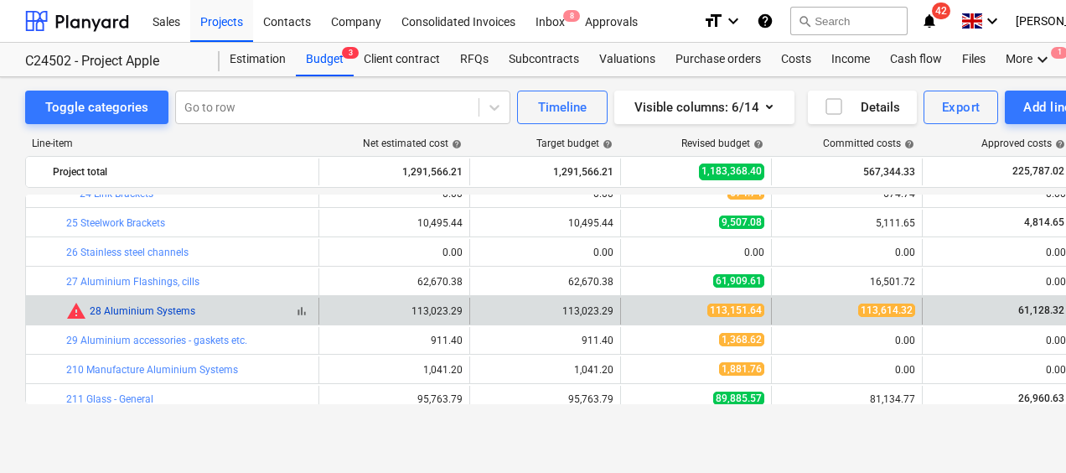
click at [137, 311] on link "28 Aluminium Systems" at bounding box center [143, 311] width 106 height 12
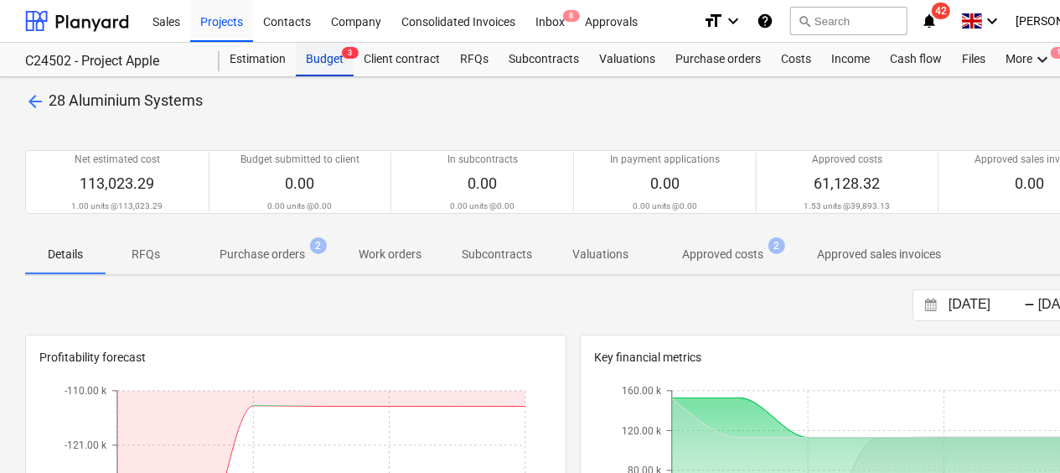
click at [319, 63] on div "Budget 3" at bounding box center [325, 60] width 58 height 34
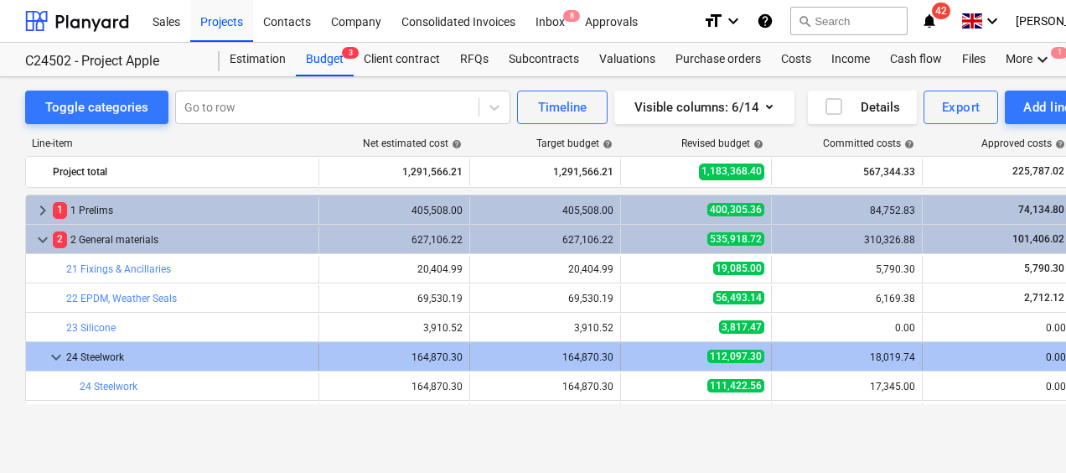
click at [55, 350] on span "keyboard_arrow_down" at bounding box center [56, 357] width 20 height 20
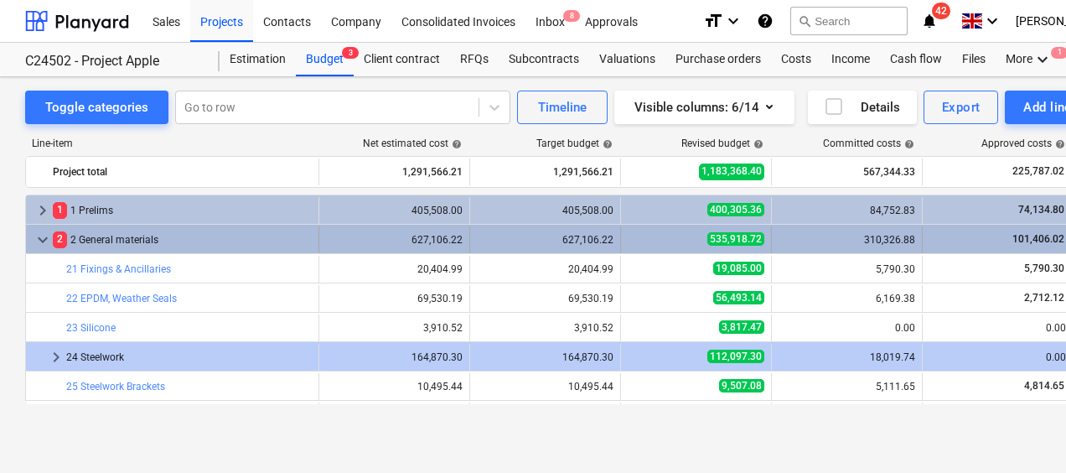
click at [40, 236] on span "keyboard_arrow_down" at bounding box center [43, 240] width 20 height 20
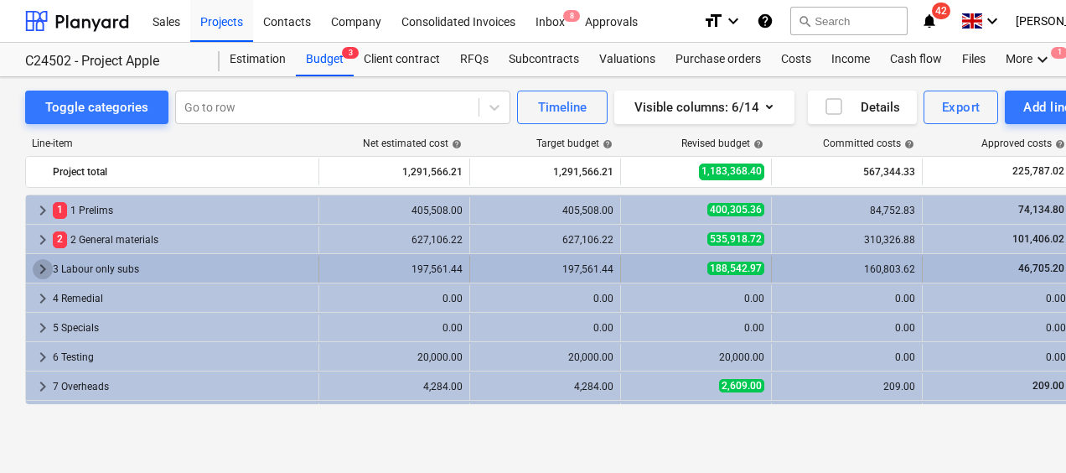
click at [39, 267] on span "keyboard_arrow_right" at bounding box center [43, 269] width 20 height 20
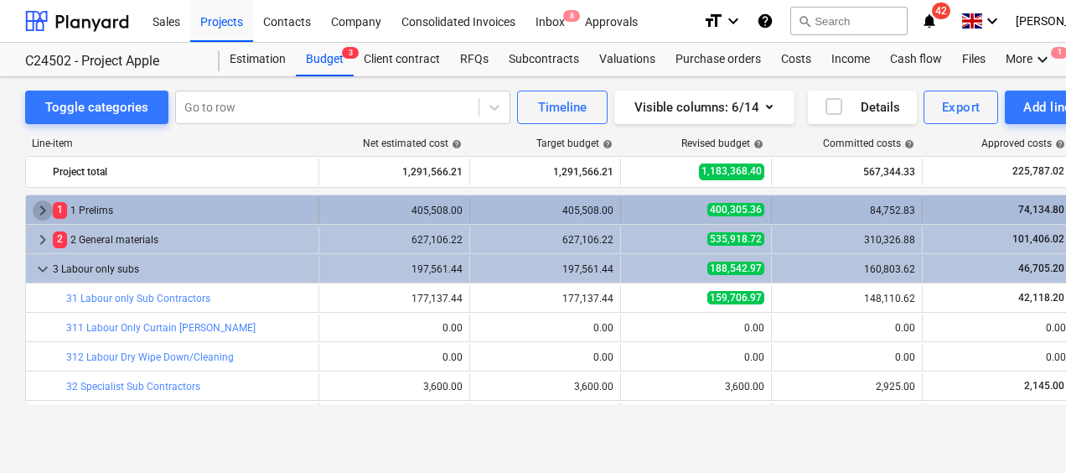
click at [39, 211] on span "keyboard_arrow_right" at bounding box center [43, 210] width 20 height 20
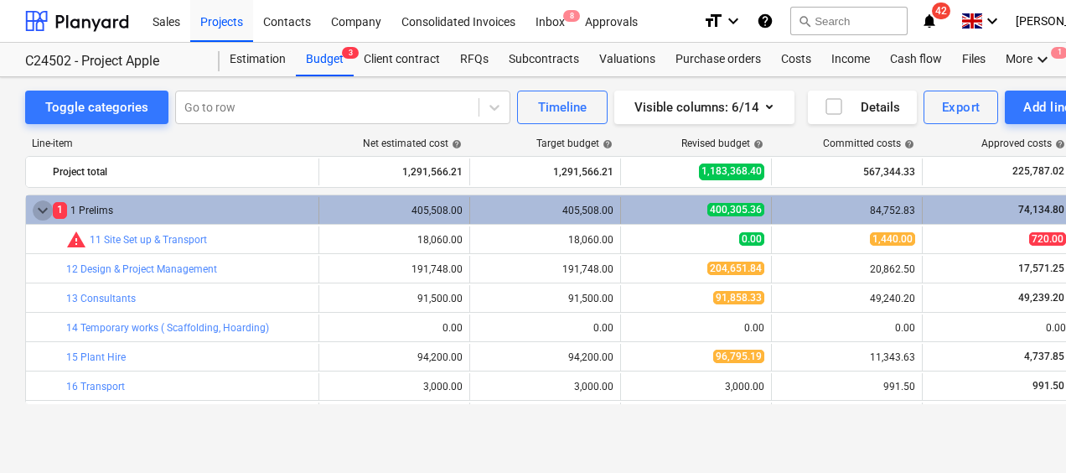
click at [35, 205] on span "keyboard_arrow_down" at bounding box center [43, 210] width 20 height 20
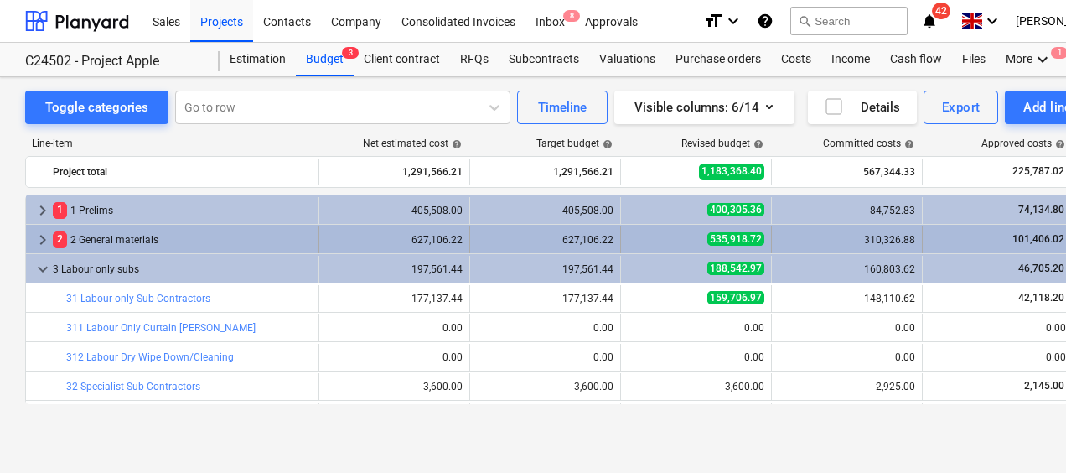
click at [45, 236] on span "keyboard_arrow_right" at bounding box center [43, 240] width 20 height 20
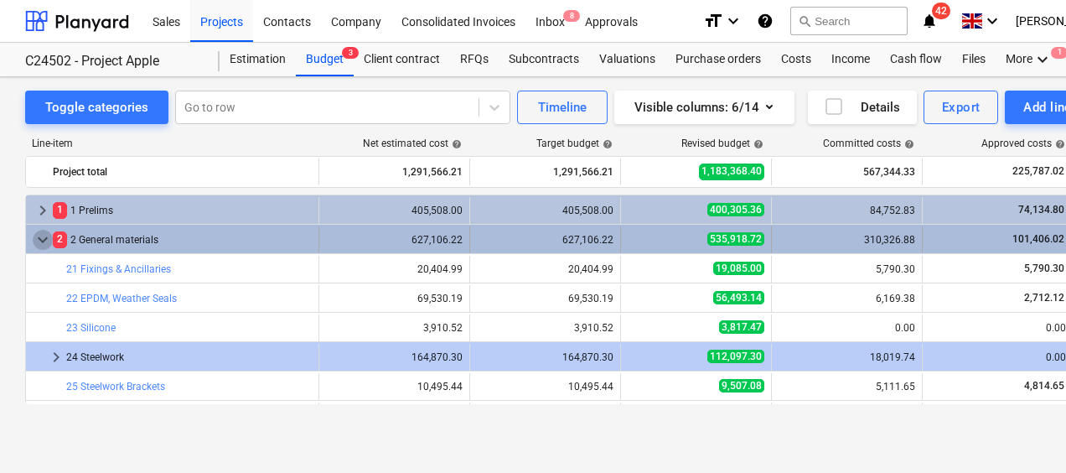
click at [44, 236] on span "keyboard_arrow_down" at bounding box center [43, 240] width 20 height 20
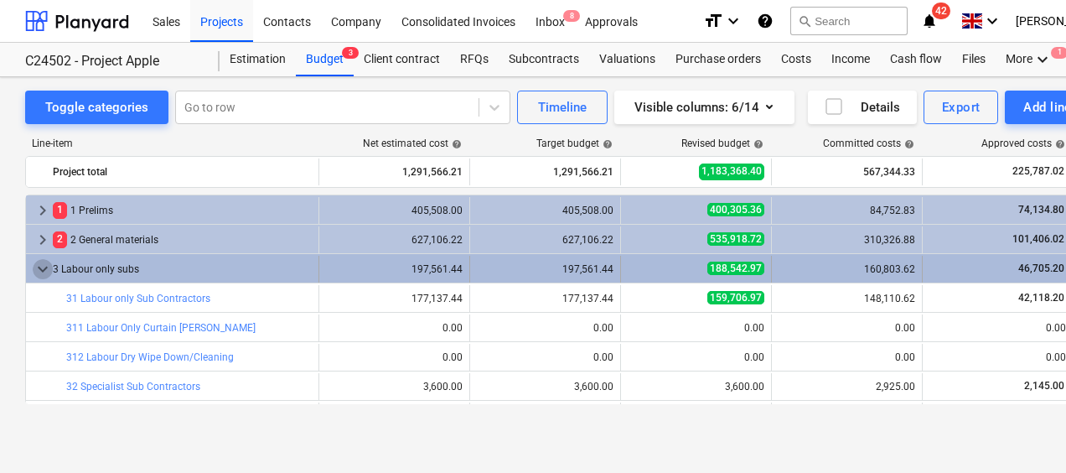
click at [42, 265] on span "keyboard_arrow_down" at bounding box center [43, 269] width 20 height 20
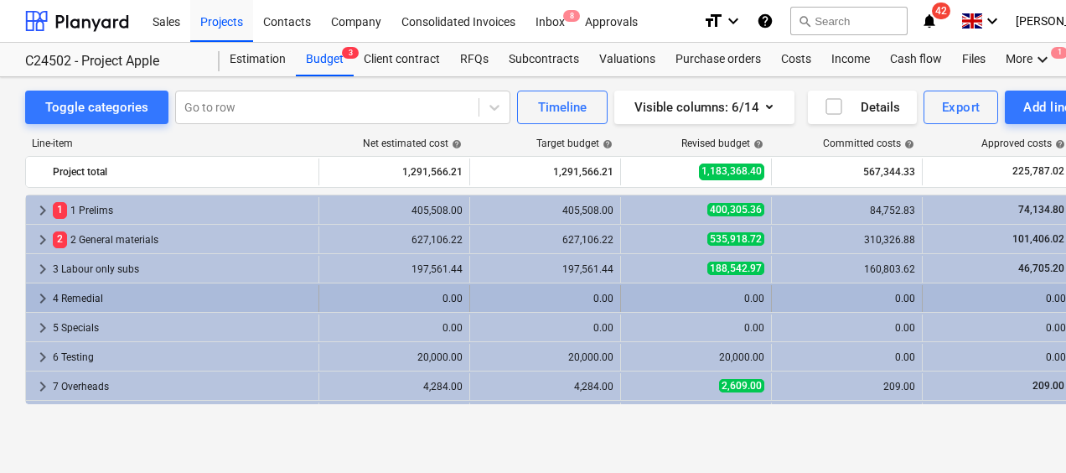
click at [44, 298] on span "keyboard_arrow_right" at bounding box center [43, 298] width 20 height 20
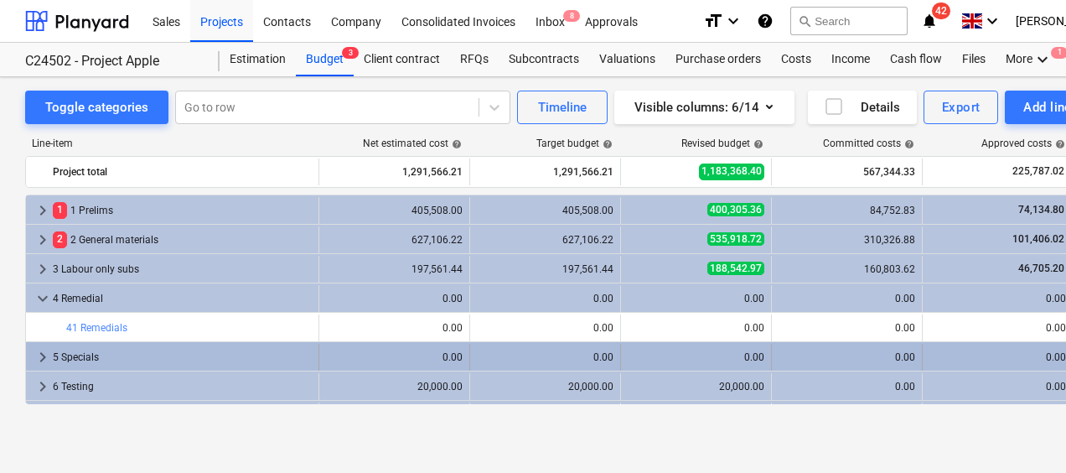
click at [46, 354] on span "keyboard_arrow_right" at bounding box center [43, 357] width 20 height 20
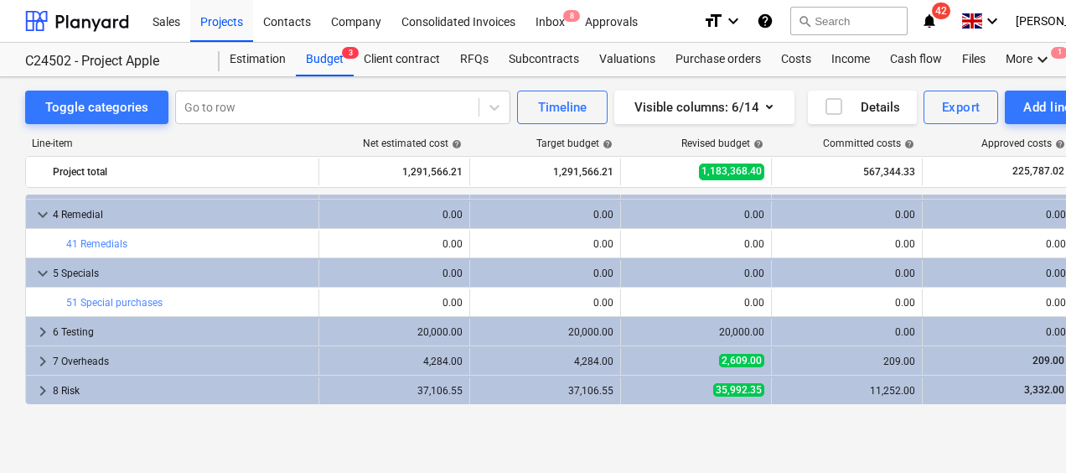
scroll to position [113, 0]
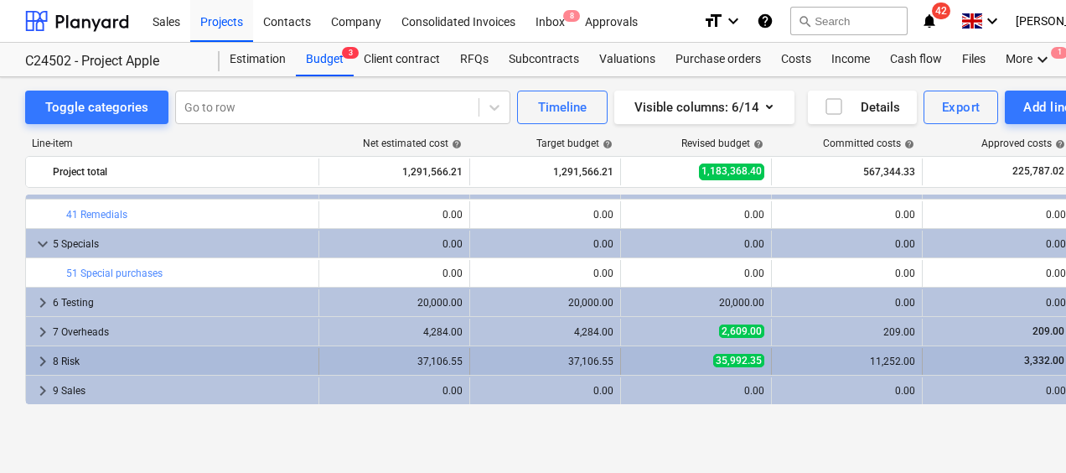
click at [40, 360] on span "keyboard_arrow_right" at bounding box center [43, 361] width 20 height 20
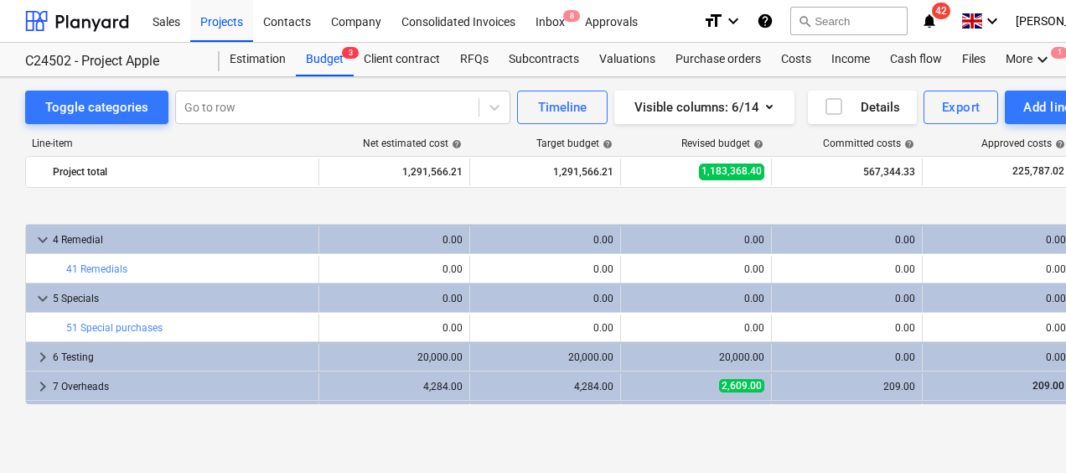
scroll to position [143, 0]
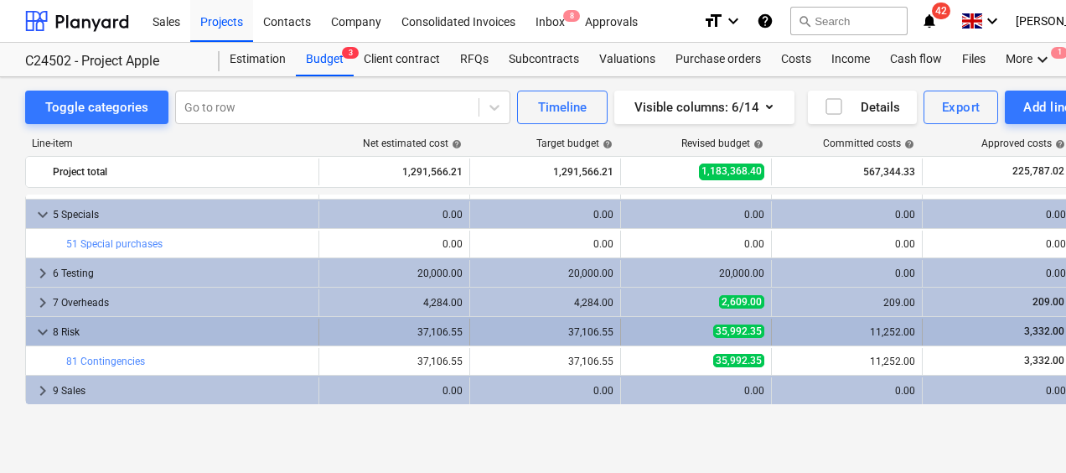
click at [41, 327] on span "keyboard_arrow_down" at bounding box center [43, 332] width 20 height 20
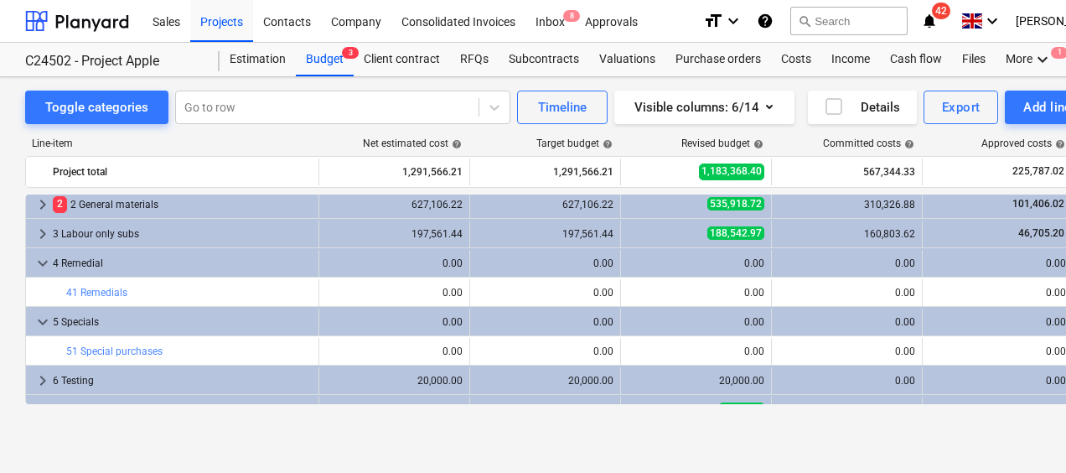
scroll to position [0, 0]
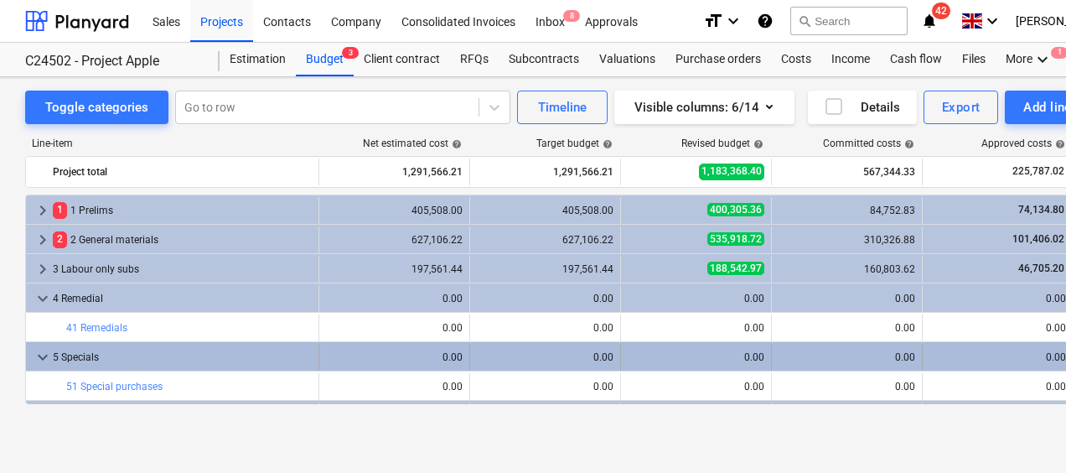
click at [39, 355] on span "keyboard_arrow_down" at bounding box center [43, 357] width 20 height 20
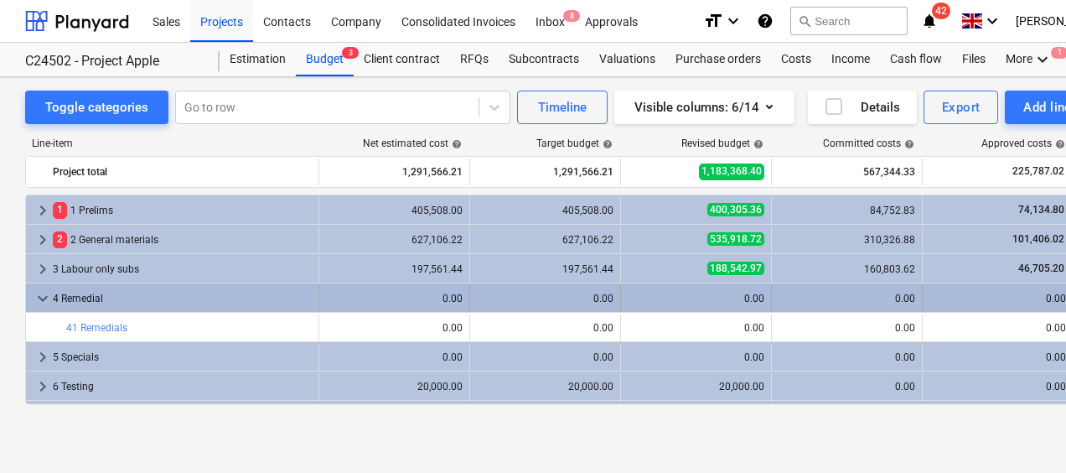
click at [45, 295] on span "keyboard_arrow_down" at bounding box center [43, 298] width 20 height 20
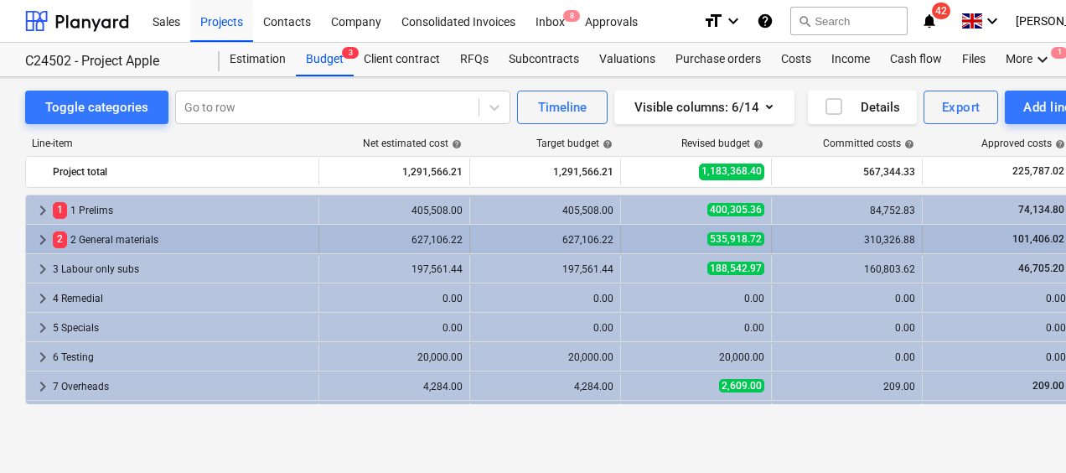
click at [42, 231] on span "keyboard_arrow_right" at bounding box center [43, 240] width 20 height 20
